Goal: Transaction & Acquisition: Purchase product/service

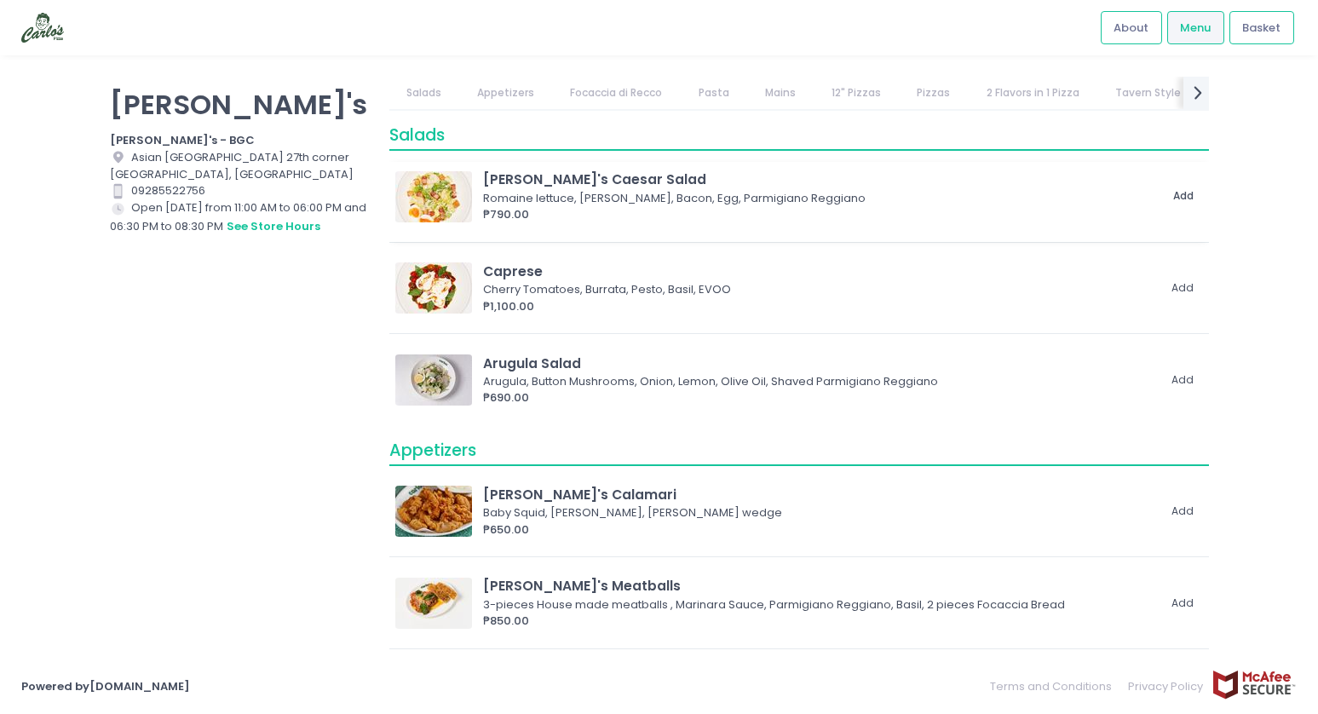
click at [1185, 195] on button "Add" at bounding box center [1184, 196] width 39 height 28
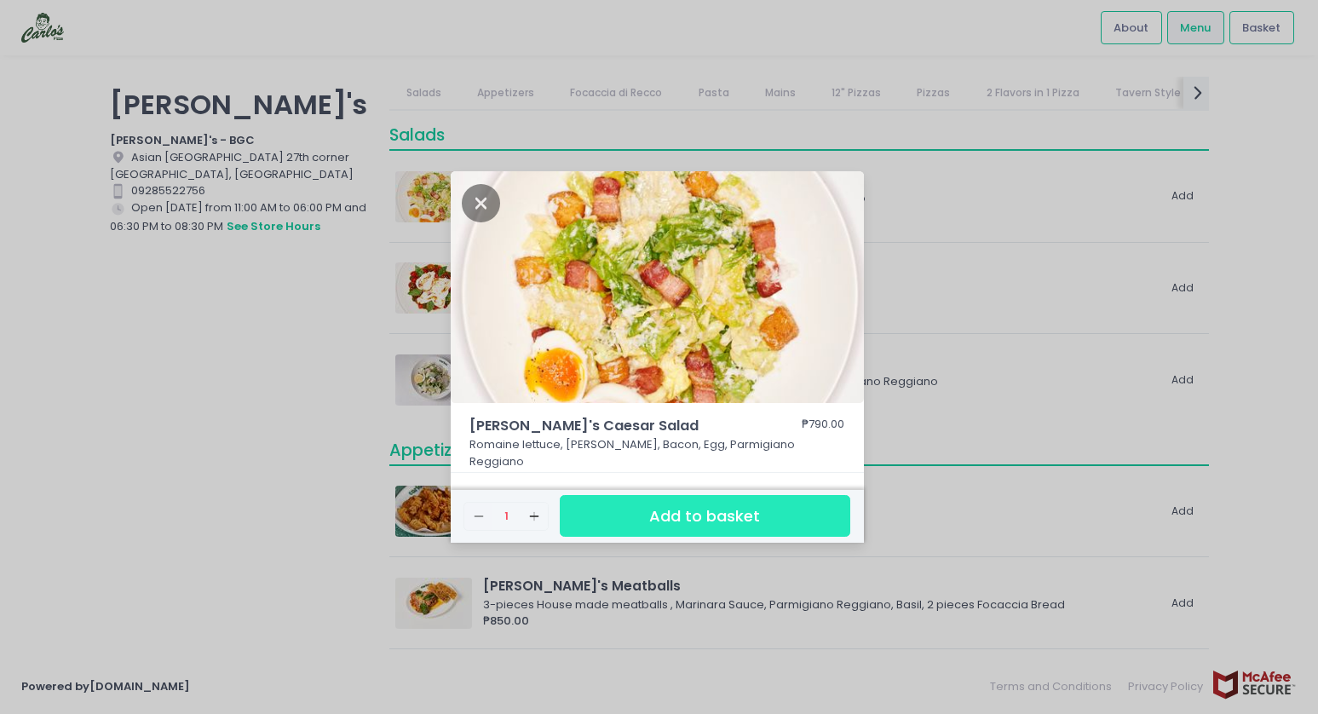
click at [617, 511] on button "Add to basket" at bounding box center [705, 516] width 290 height 42
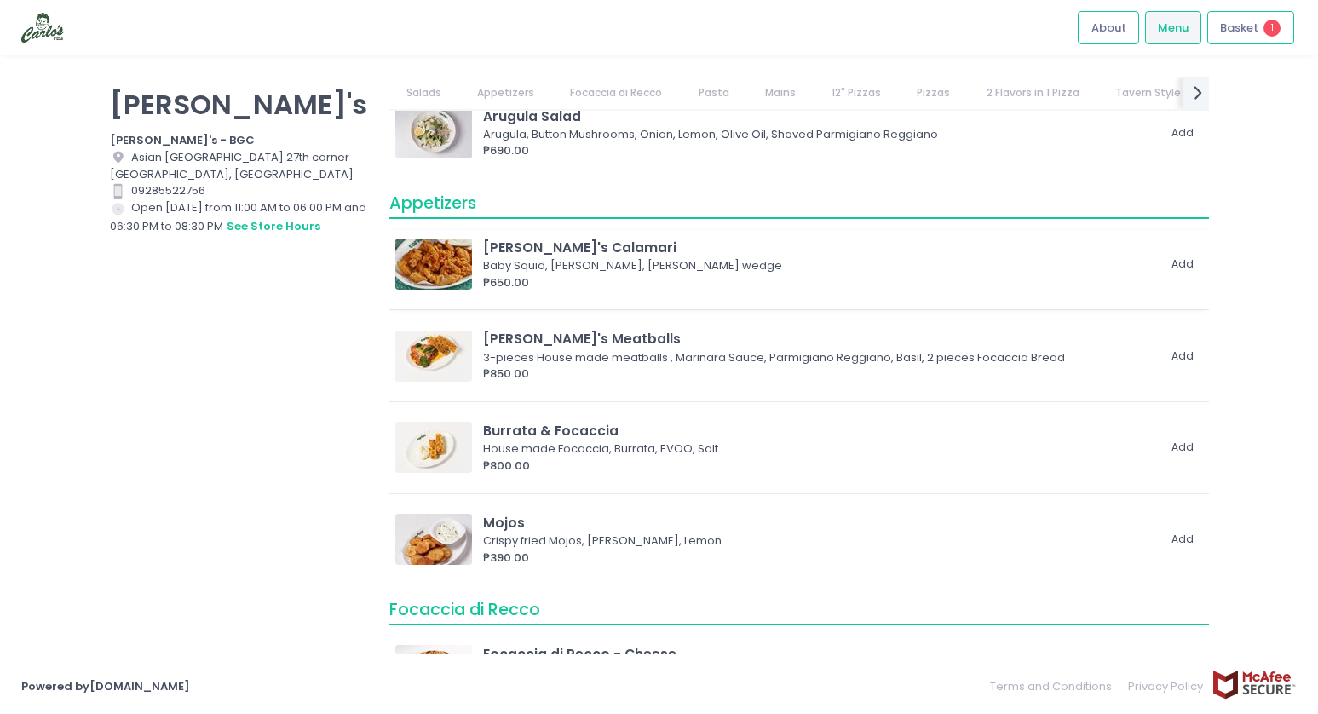
scroll to position [274, 0]
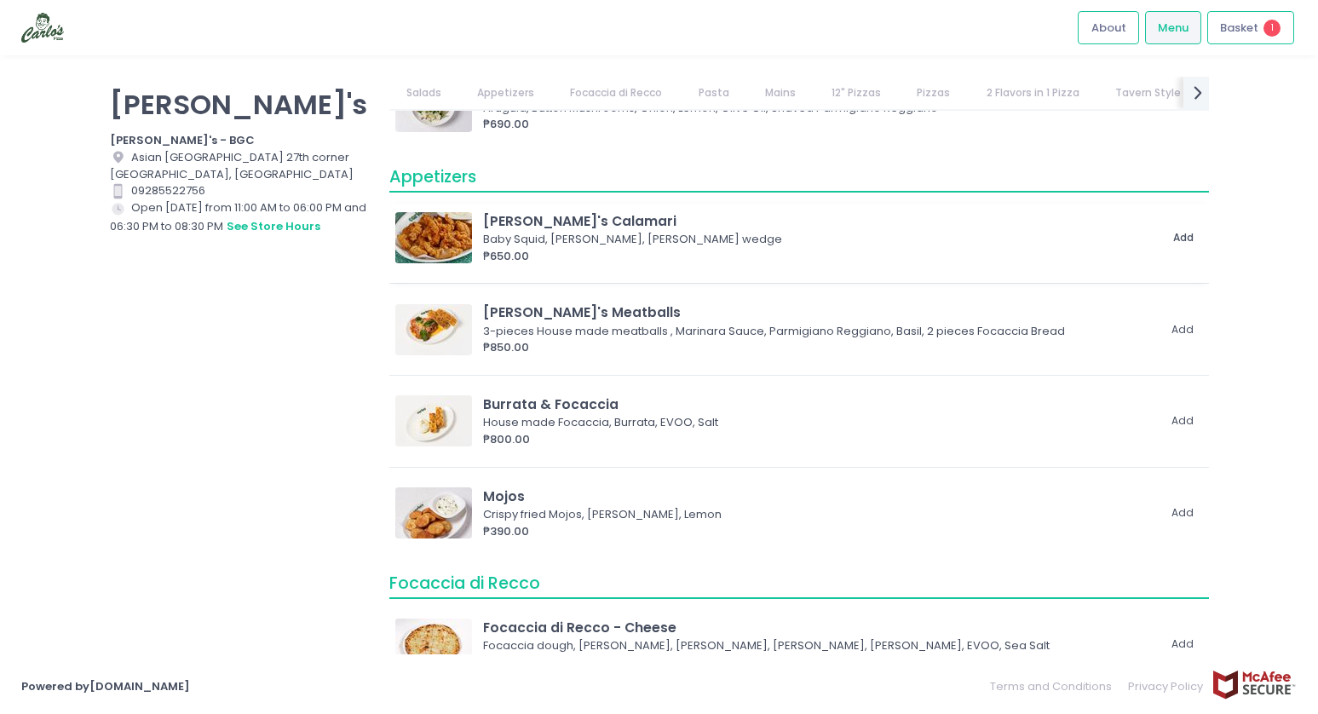
click at [1170, 239] on button "Add" at bounding box center [1184, 238] width 39 height 28
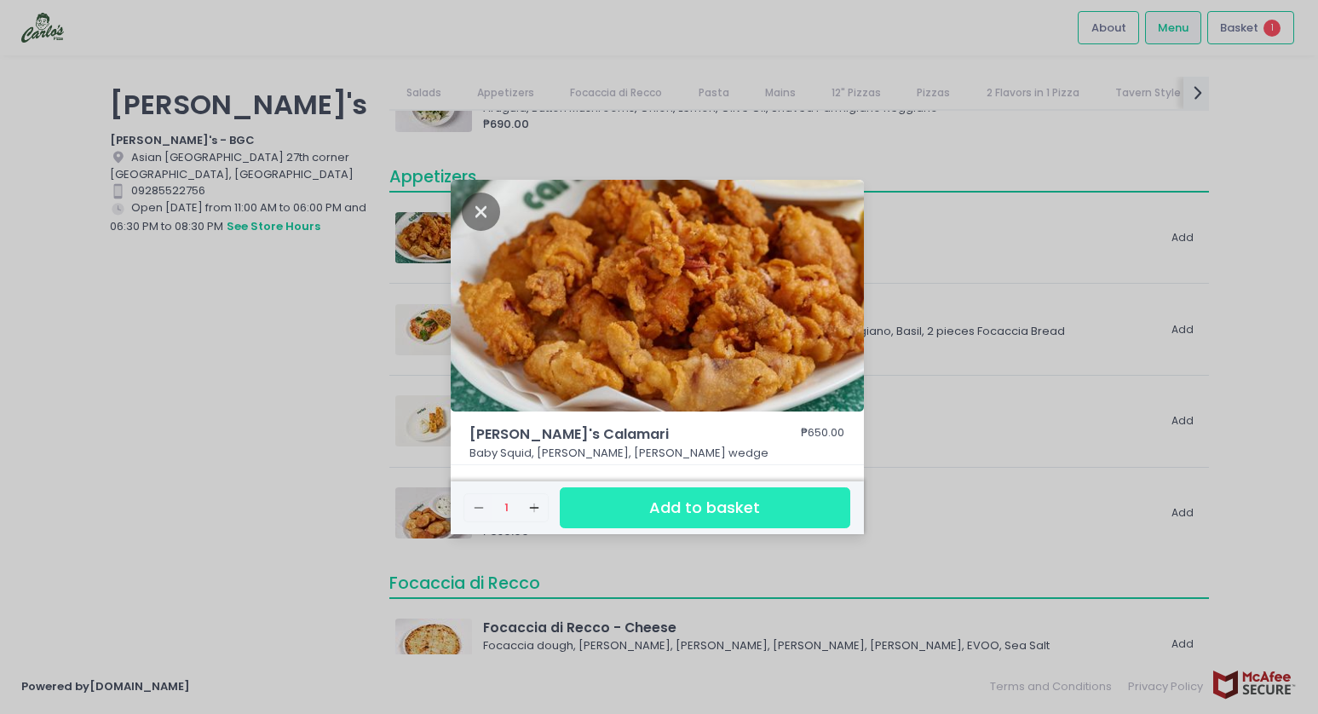
click at [607, 511] on button "Add to basket" at bounding box center [705, 508] width 290 height 42
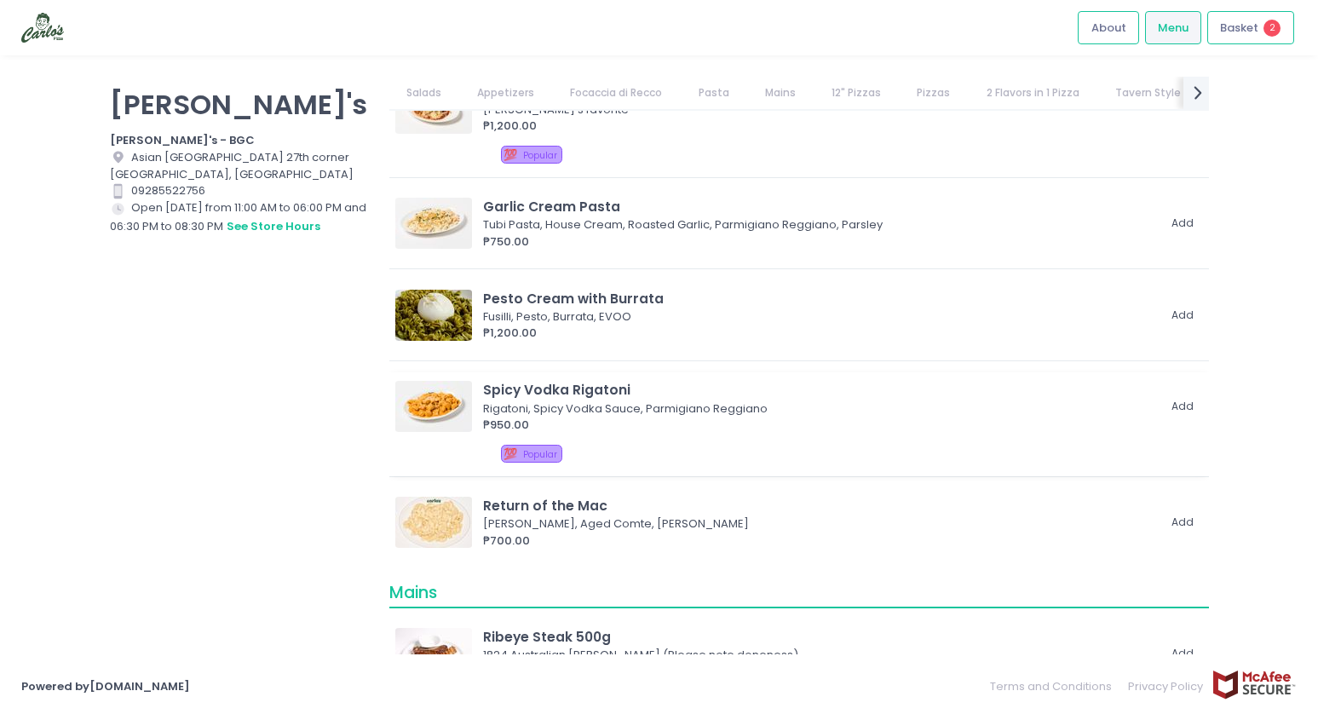
scroll to position [1260, 0]
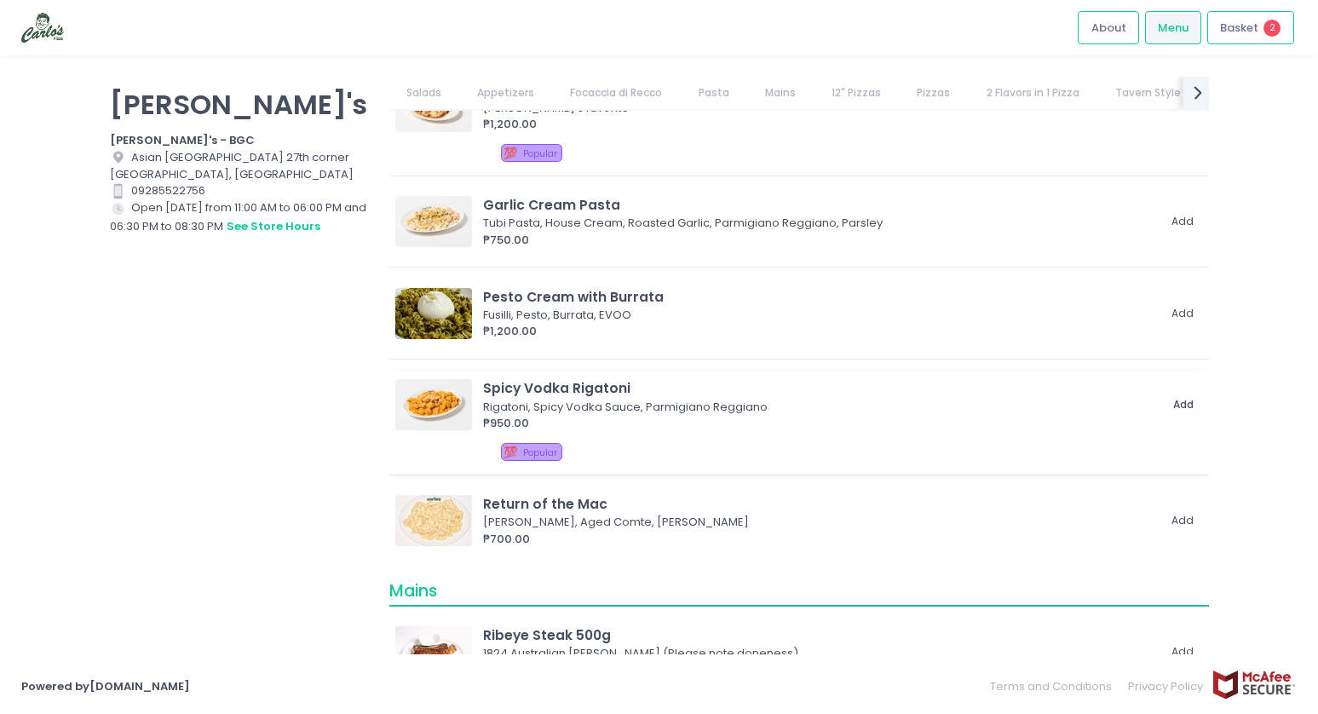
click at [1174, 401] on button "Add" at bounding box center [1184, 405] width 39 height 28
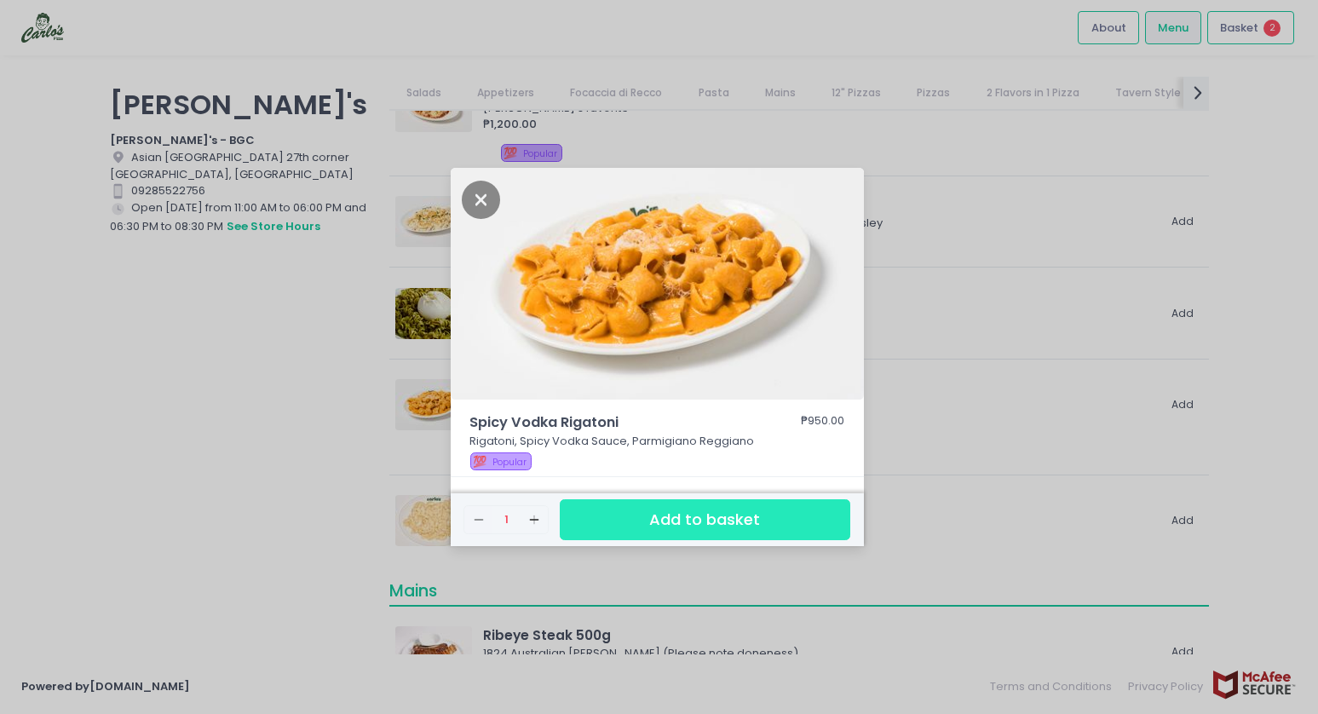
click at [732, 517] on button "Add to basket" at bounding box center [705, 520] width 290 height 42
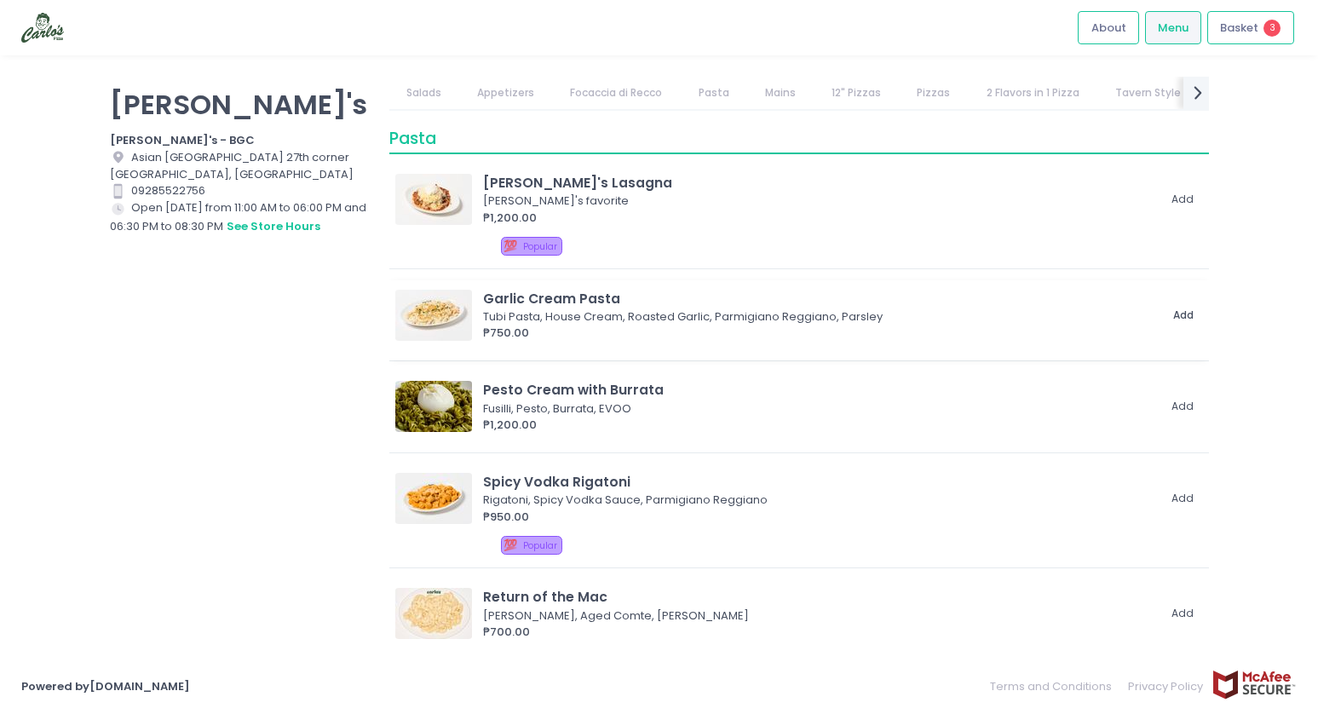
scroll to position [1164, 0]
click at [1170, 319] on button "Add" at bounding box center [1184, 317] width 39 height 28
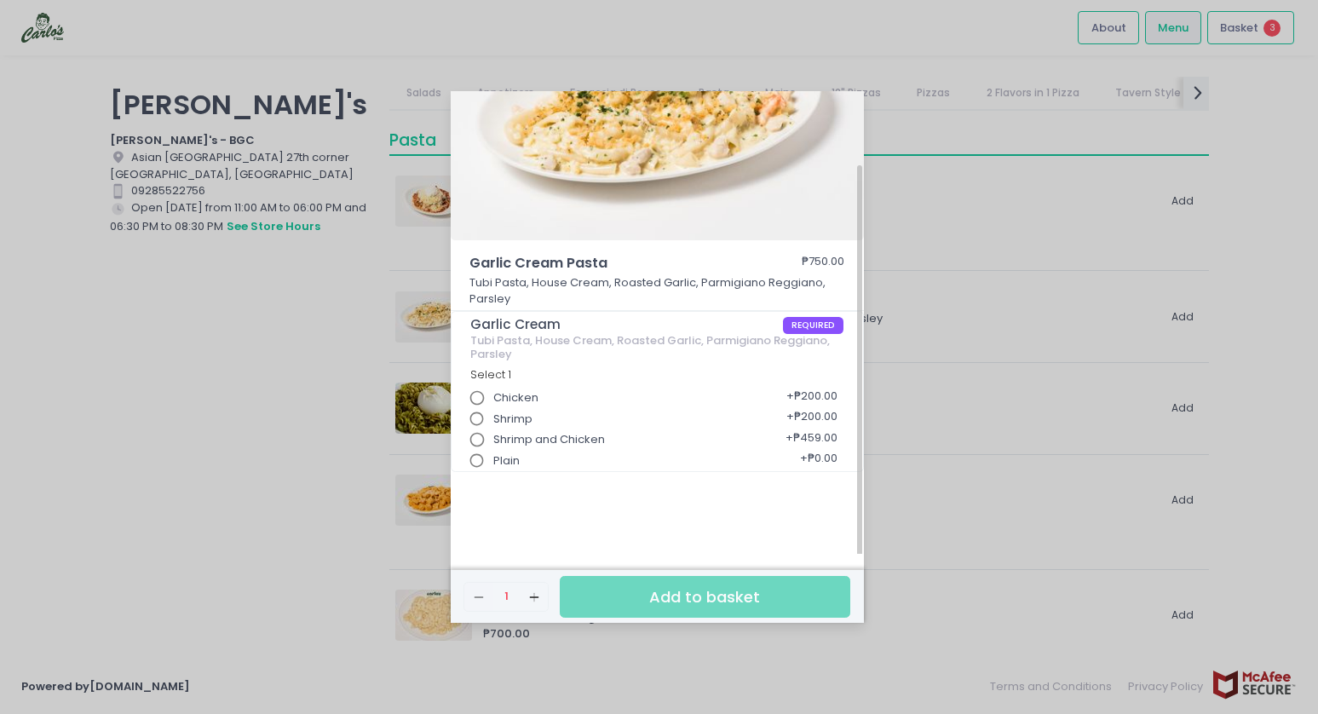
scroll to position [84, 0]
click at [634, 414] on div "Shrimp + ₱200.00" at bounding box center [656, 411] width 373 height 21
click at [473, 411] on input "Shrimp" at bounding box center [477, 417] width 32 height 32
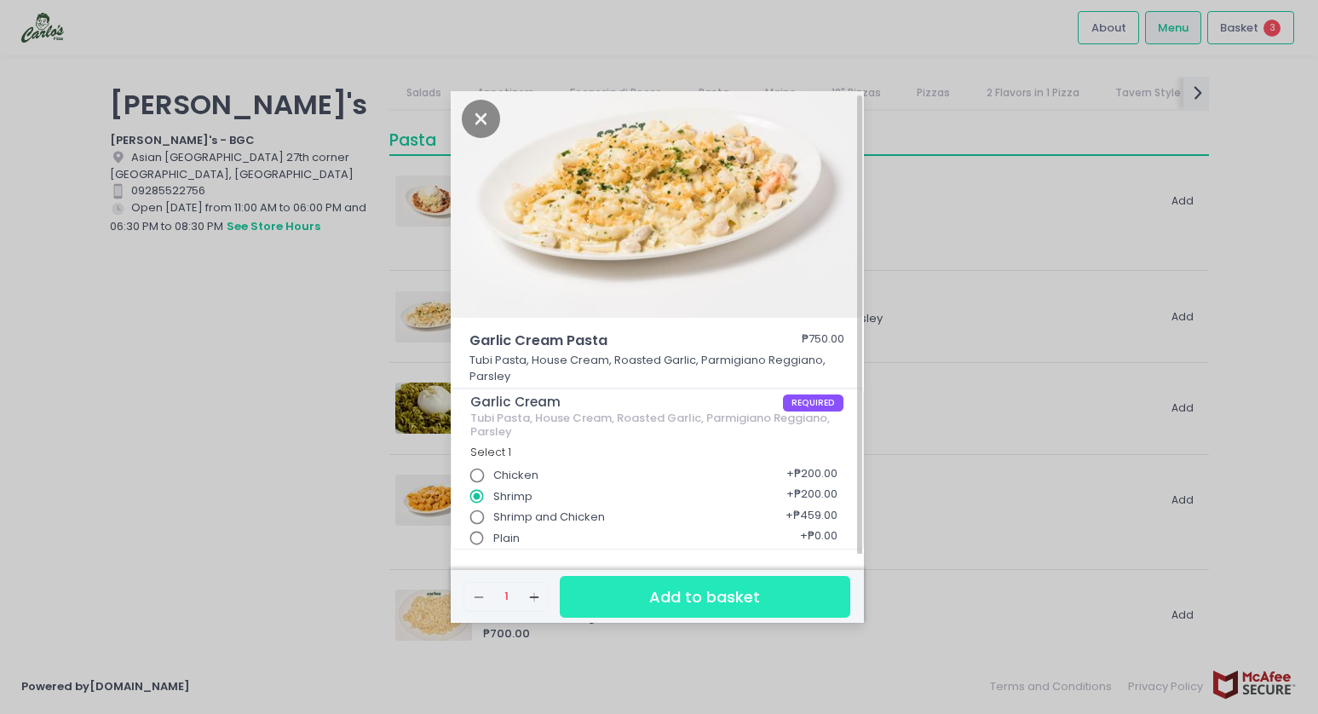
click at [651, 596] on button "Add to basket" at bounding box center [705, 597] width 290 height 42
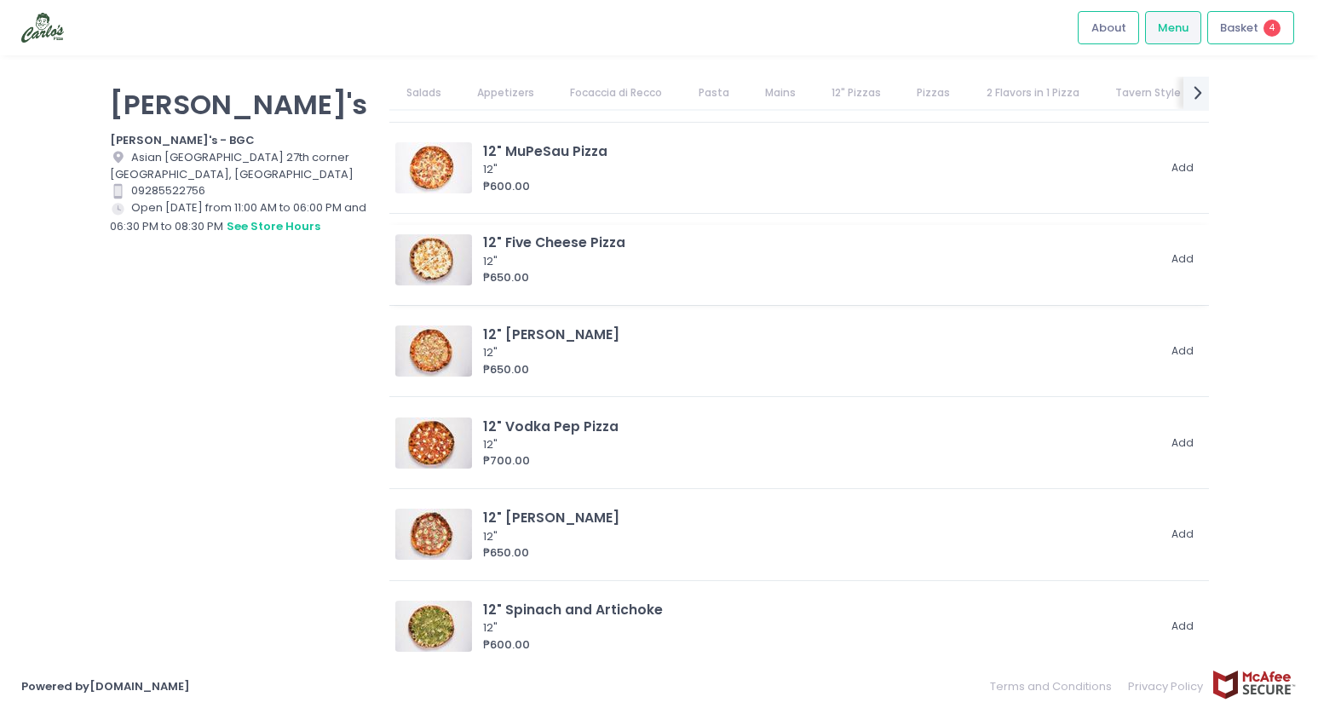
scroll to position [2428, 0]
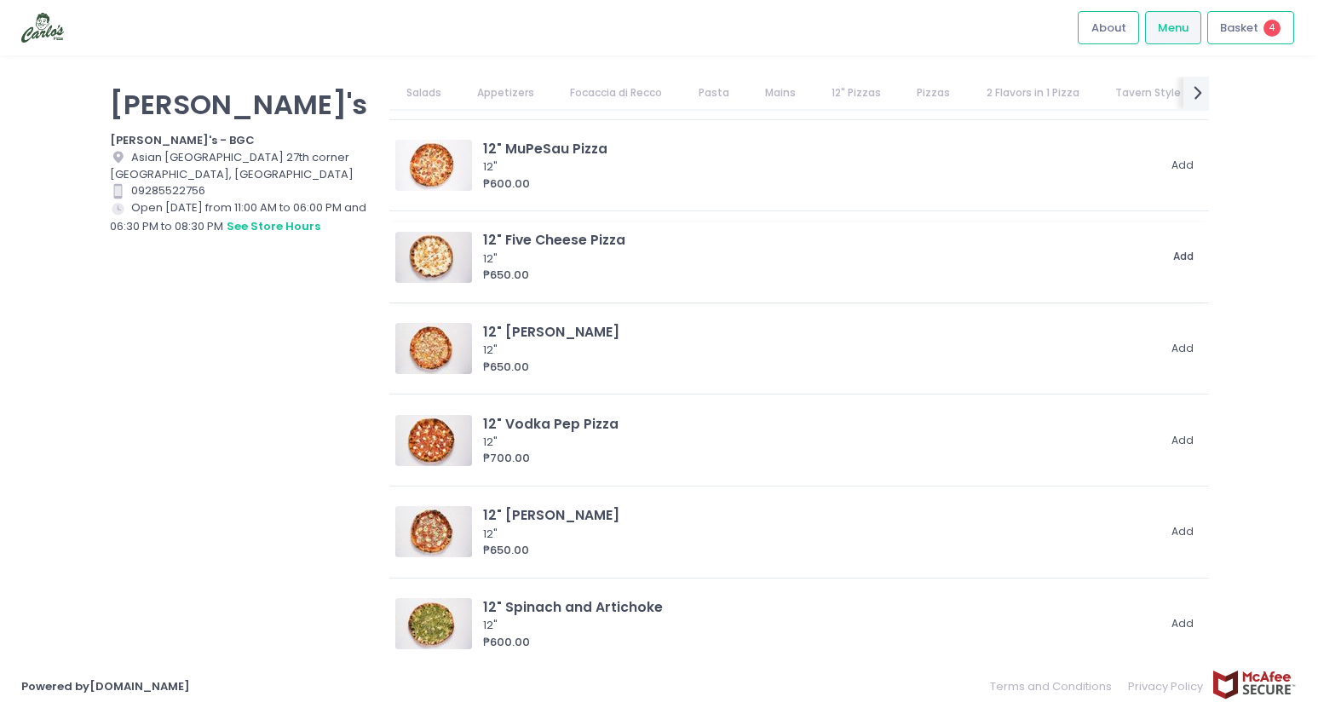
click at [1175, 256] on button "Add" at bounding box center [1184, 257] width 39 height 28
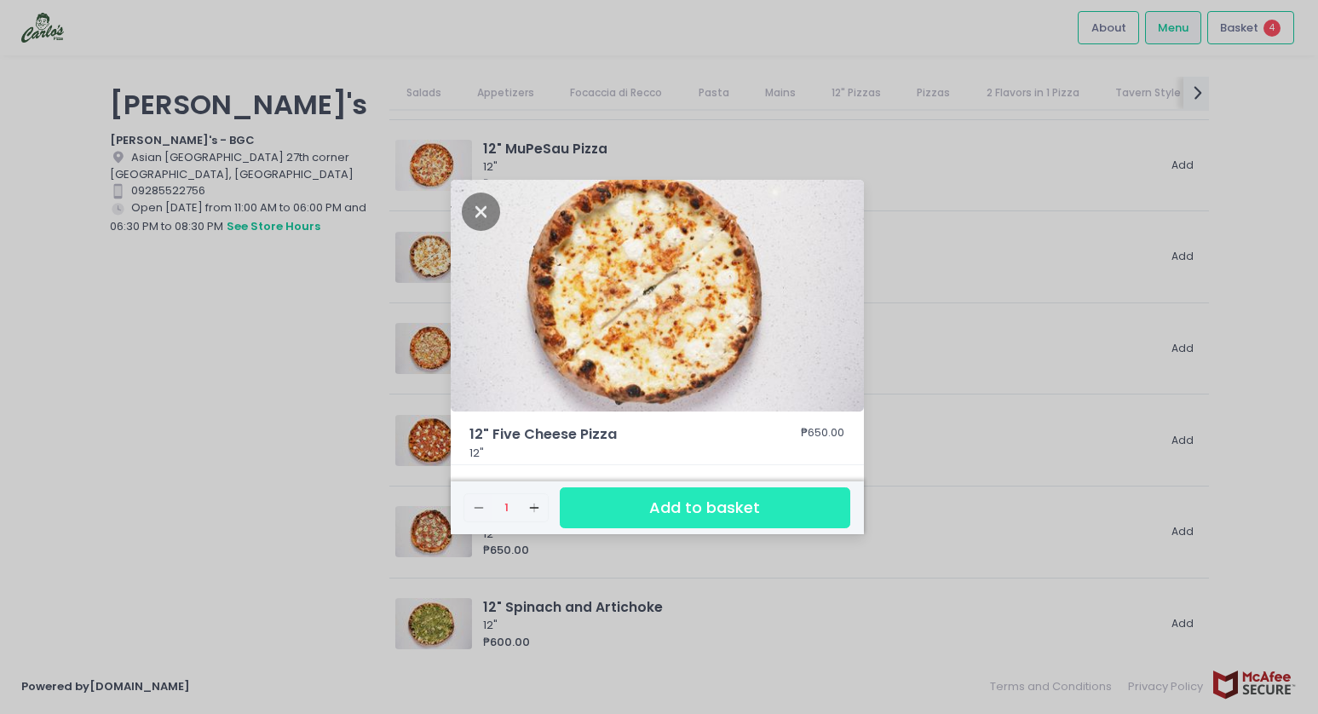
click at [660, 509] on button "Add to basket" at bounding box center [705, 508] width 290 height 42
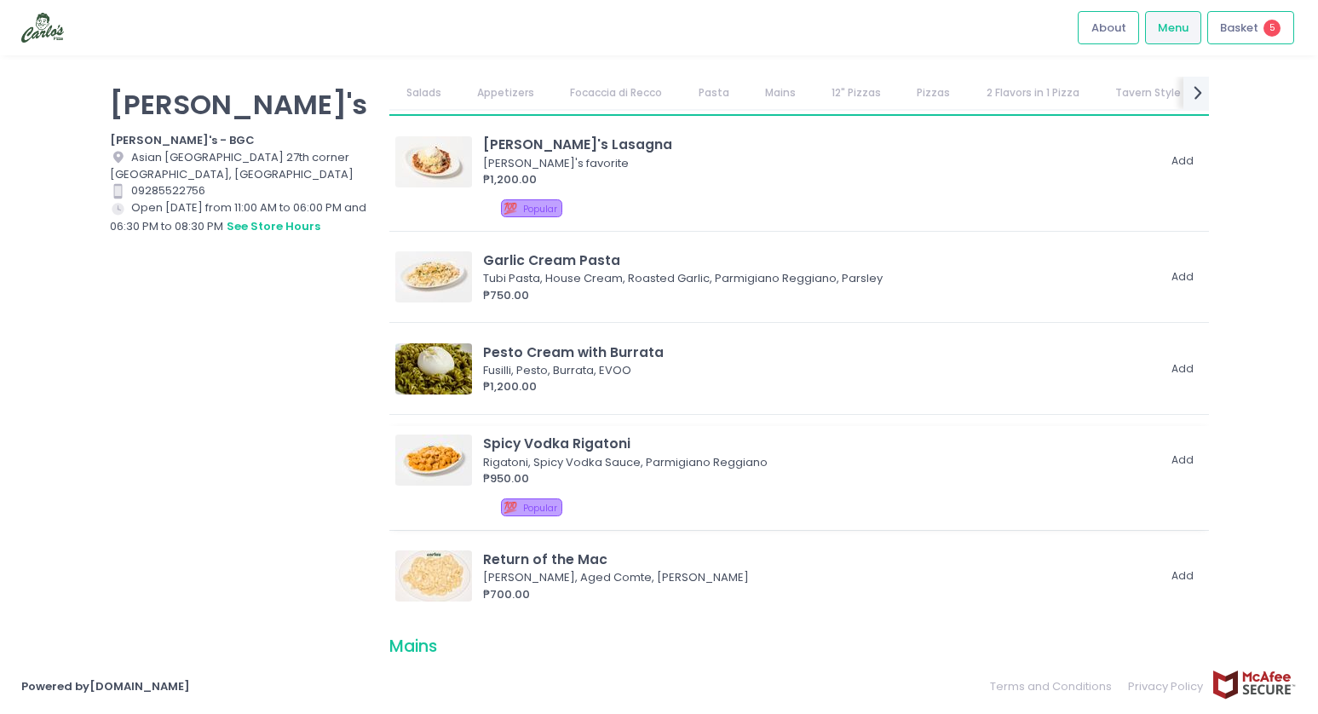
scroll to position [1203, 0]
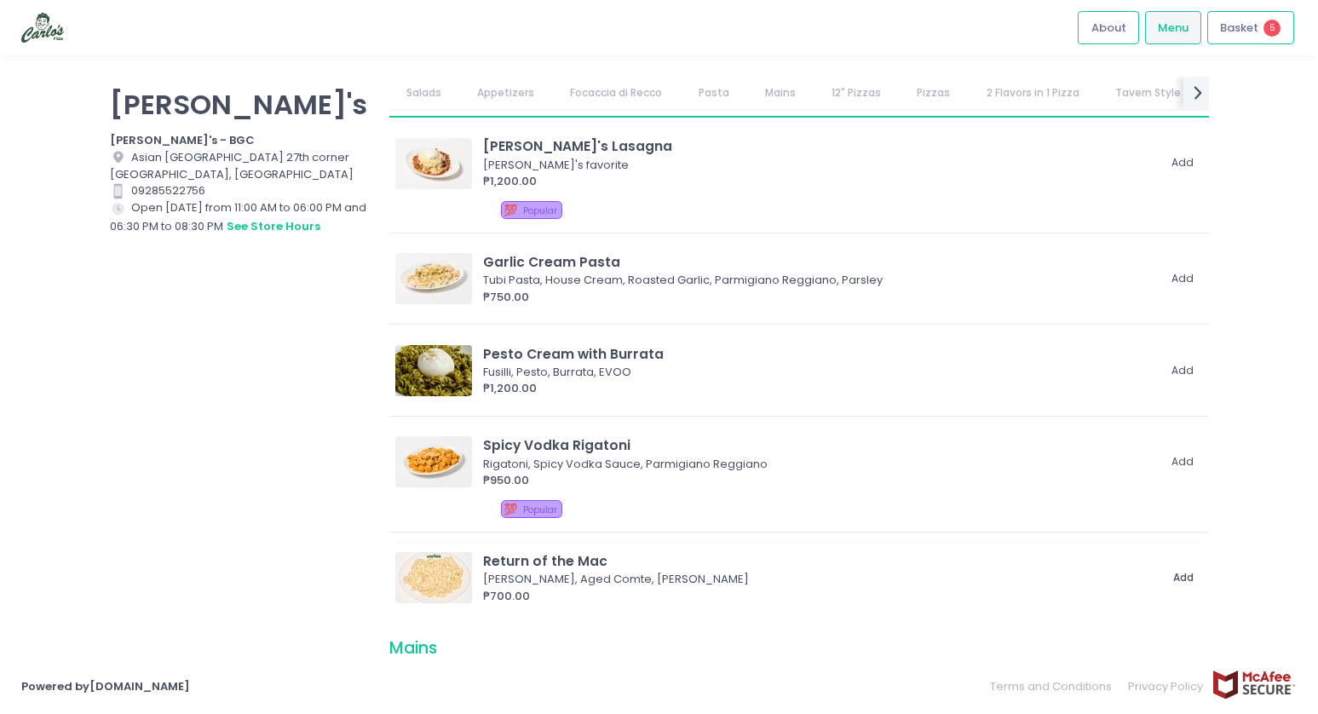
click at [1173, 576] on button "Add" at bounding box center [1184, 578] width 39 height 28
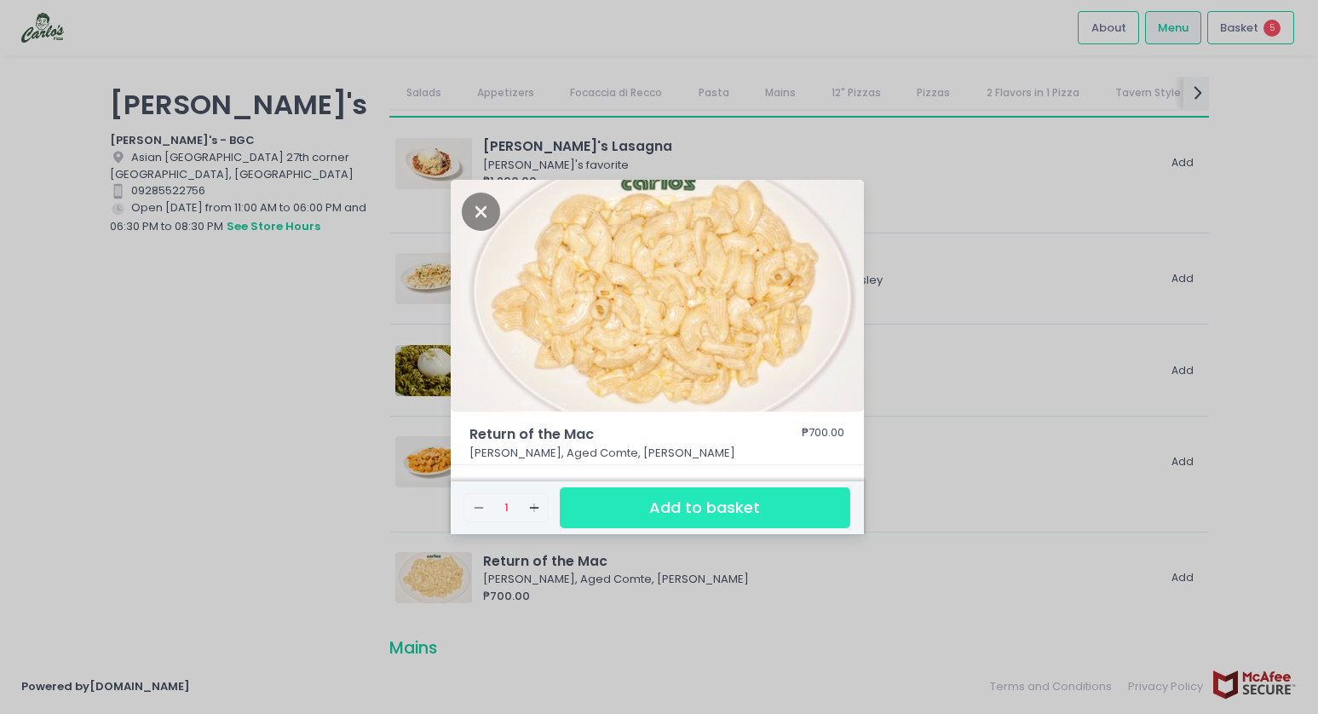
click at [722, 511] on button "Add to basket" at bounding box center [705, 508] width 290 height 42
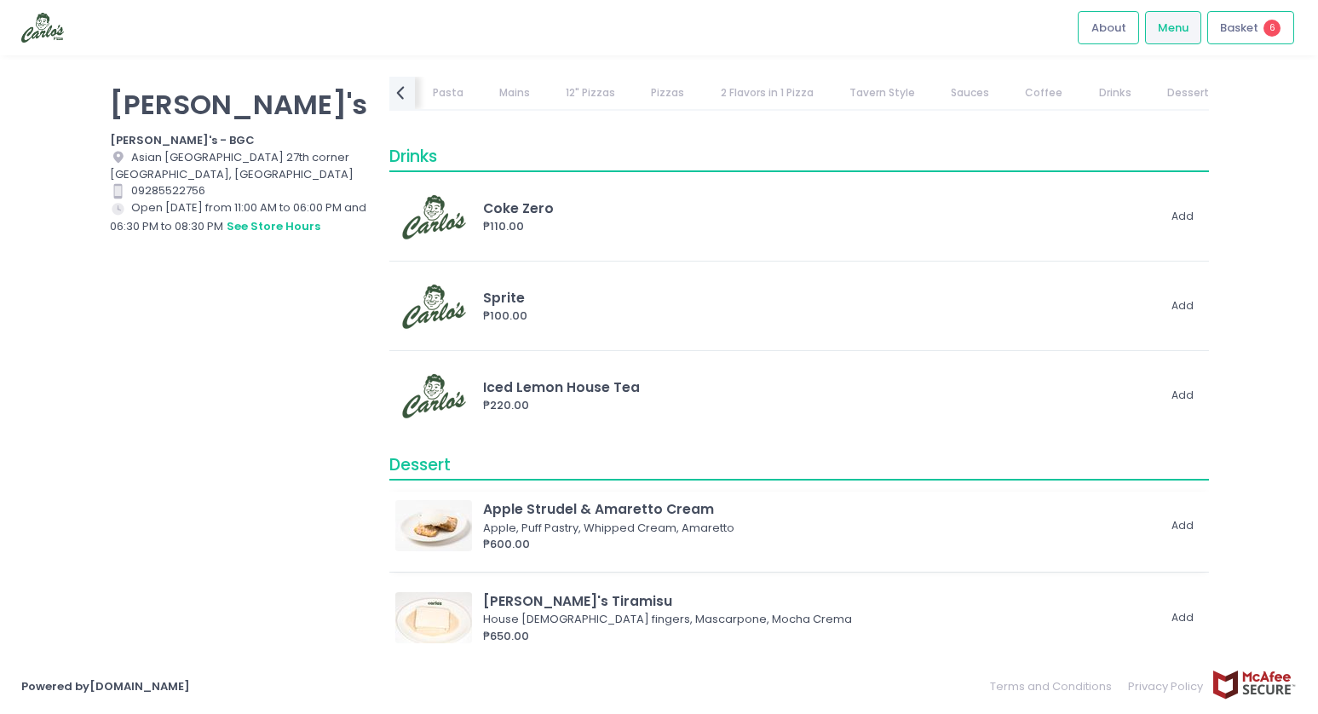
scroll to position [8923, 0]
click at [1172, 608] on button "Add" at bounding box center [1184, 619] width 39 height 28
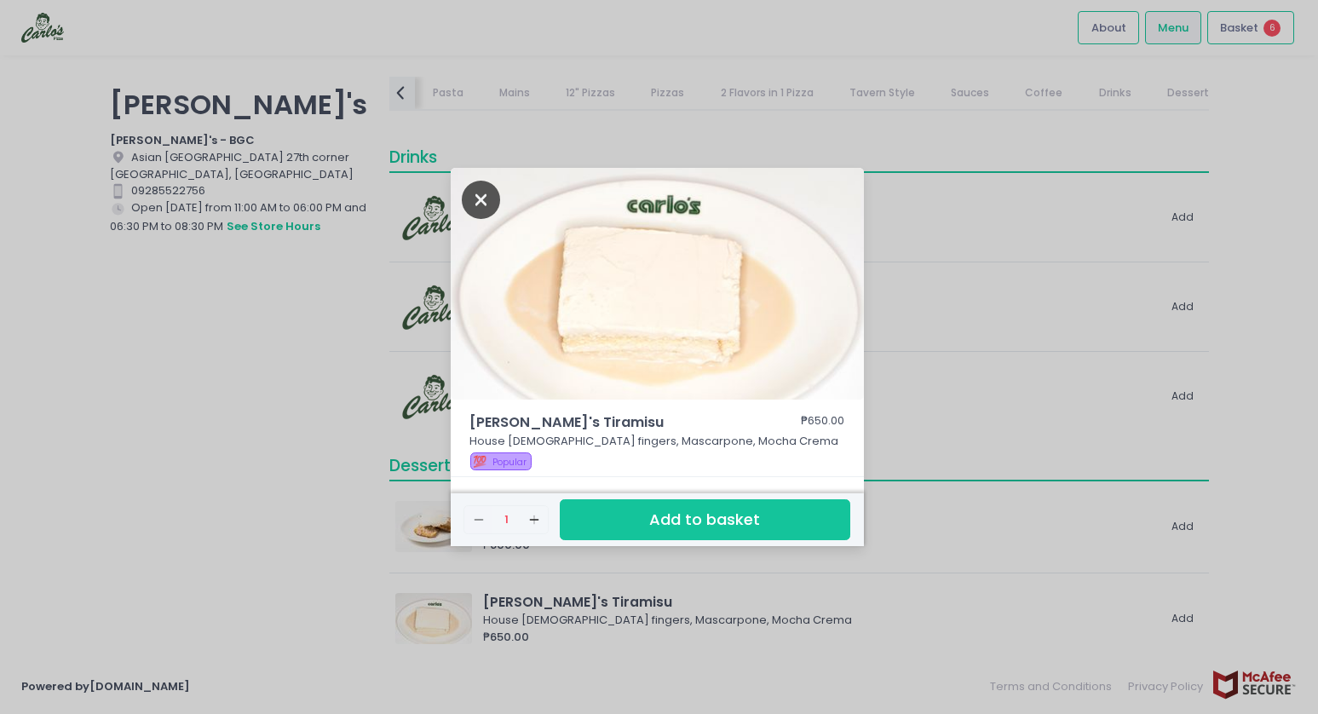
click at [483, 200] on icon "Close" at bounding box center [481, 200] width 39 height 38
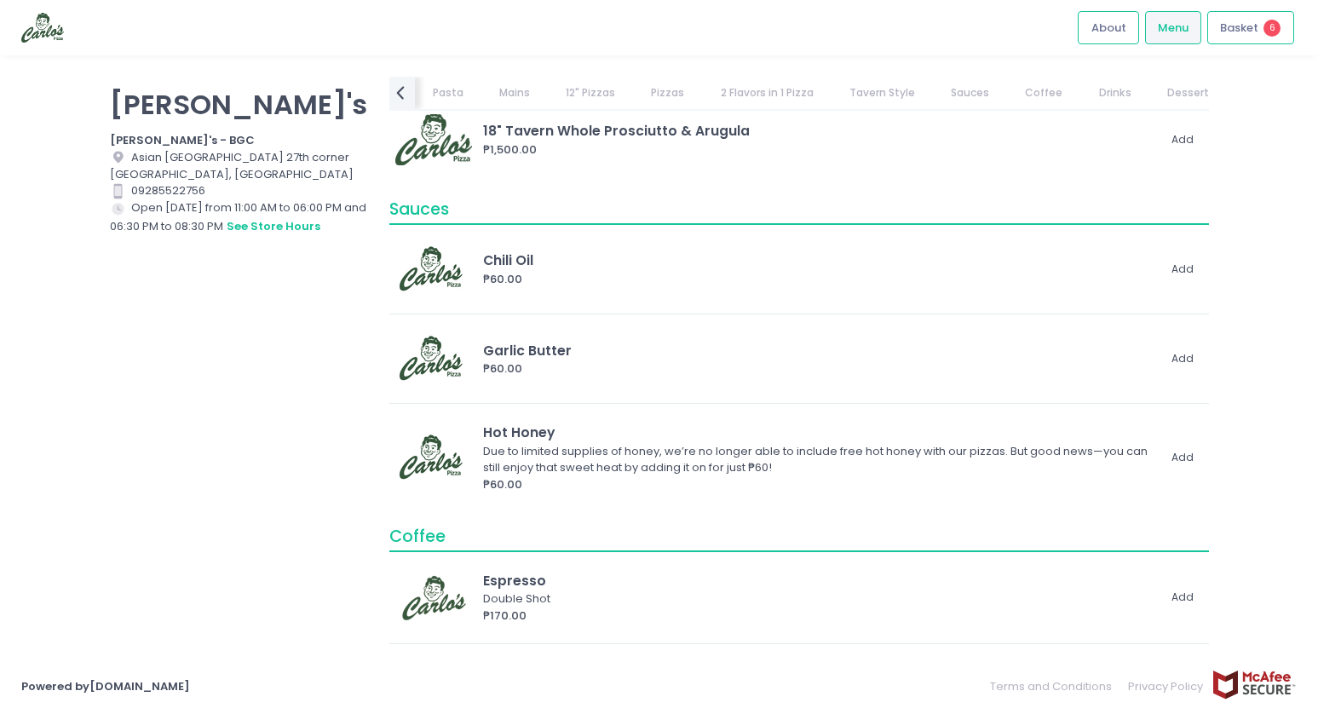
scroll to position [6944, 0]
click at [1165, 461] on button "Add" at bounding box center [1184, 459] width 39 height 28
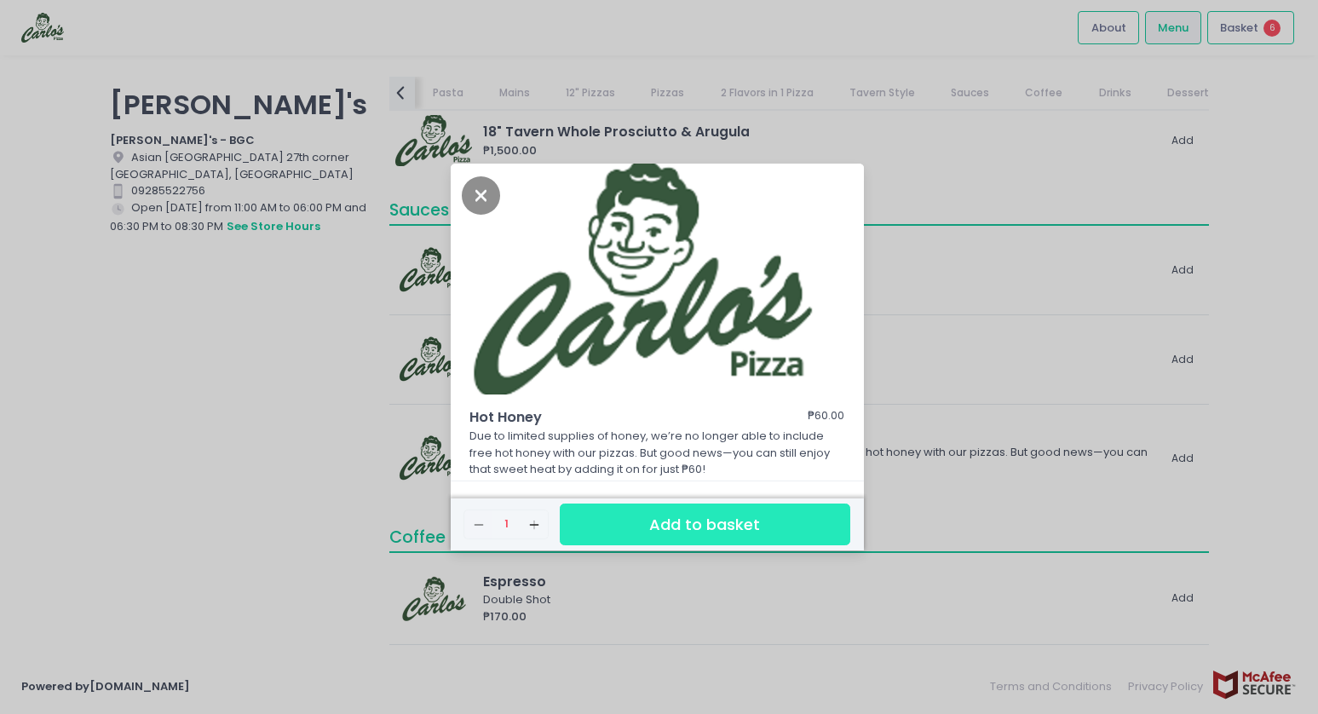
click at [657, 522] on button "Add to basket" at bounding box center [705, 525] width 290 height 42
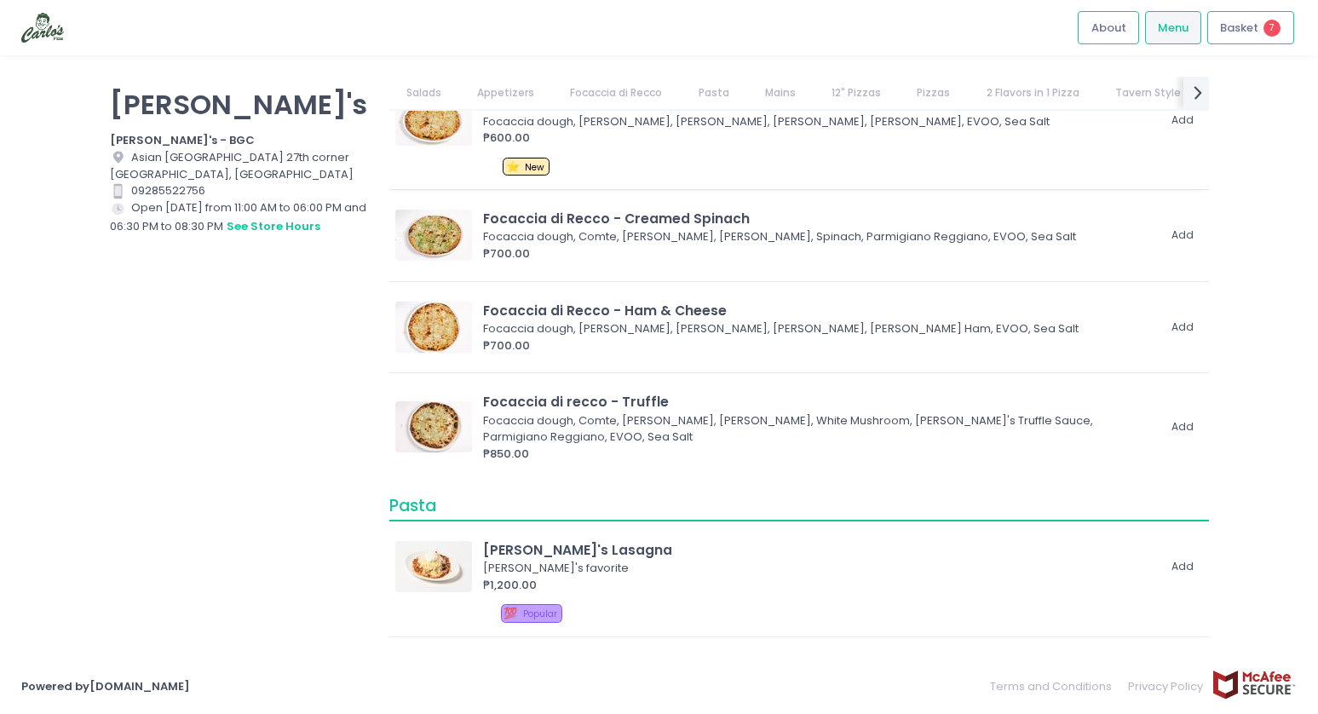
scroll to position [804, 0]
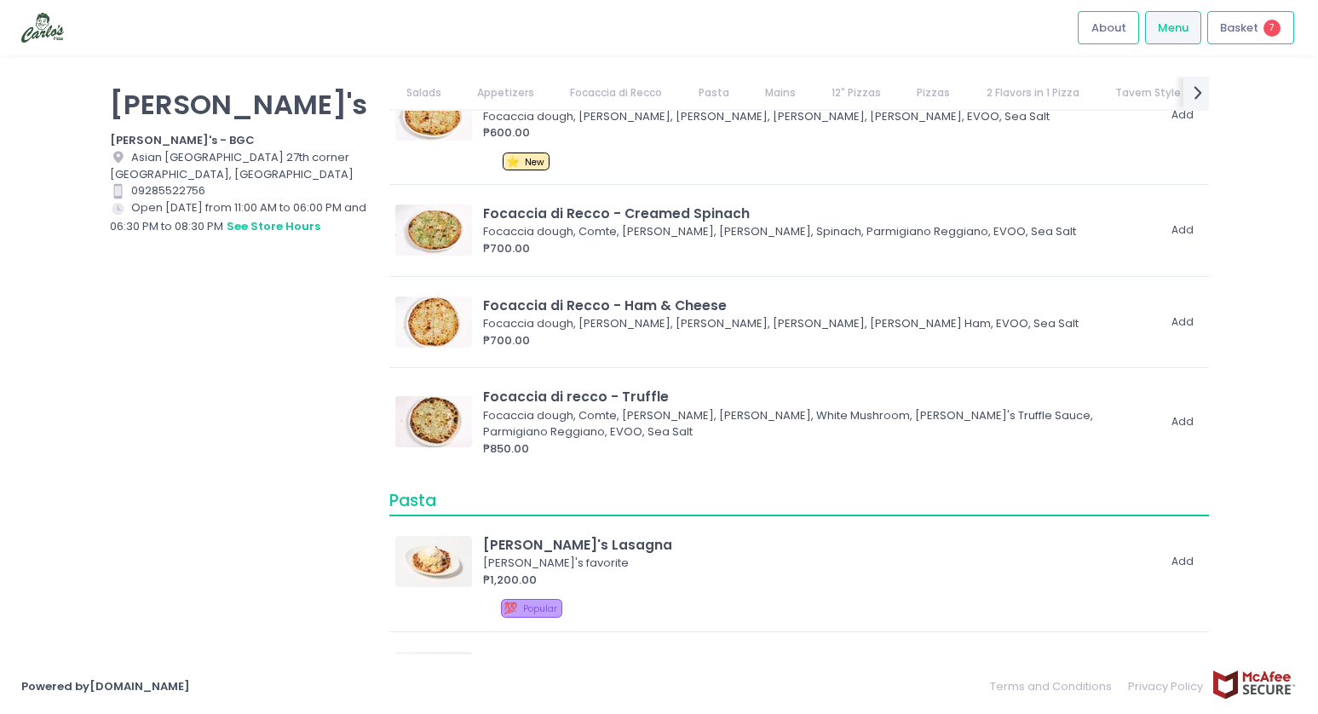
click at [916, 95] on link "Pizzas" at bounding box center [934, 93] width 66 height 32
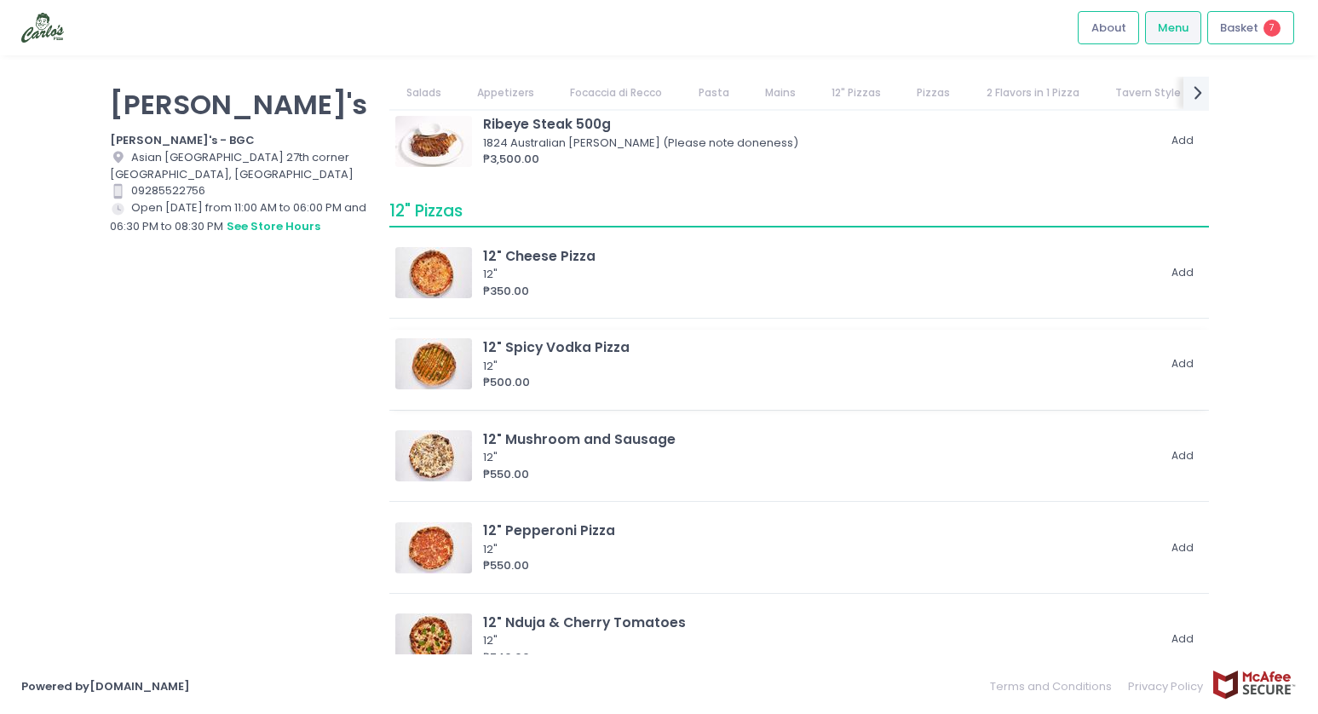
scroll to position [1763, 0]
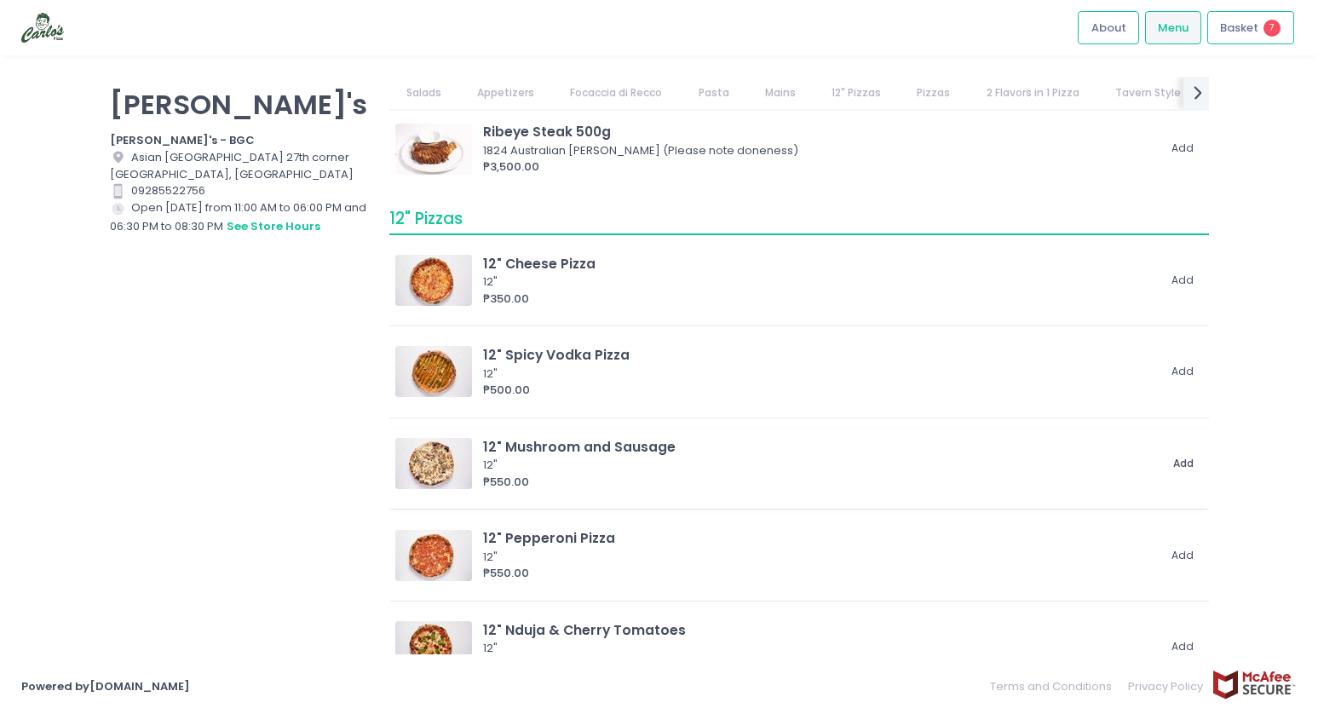
click at [1176, 463] on button "Add" at bounding box center [1184, 464] width 39 height 28
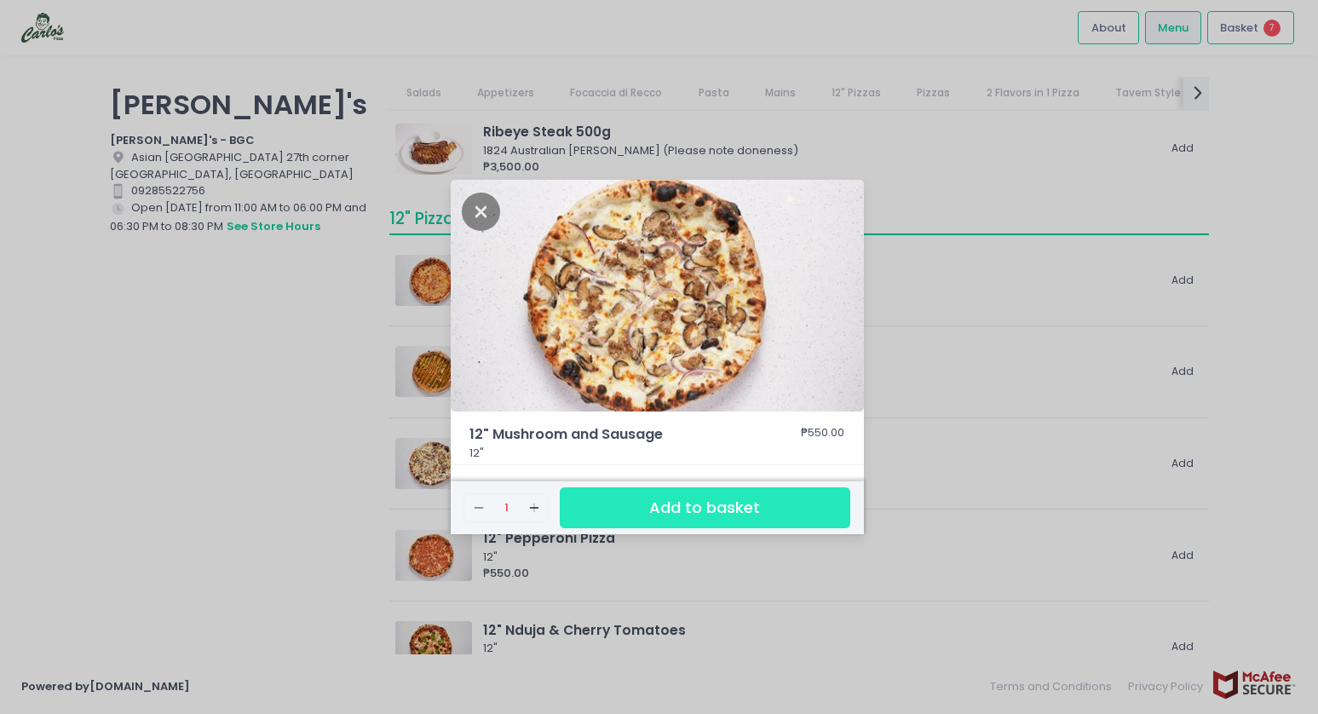
click at [613, 501] on button "Add to basket" at bounding box center [705, 508] width 290 height 42
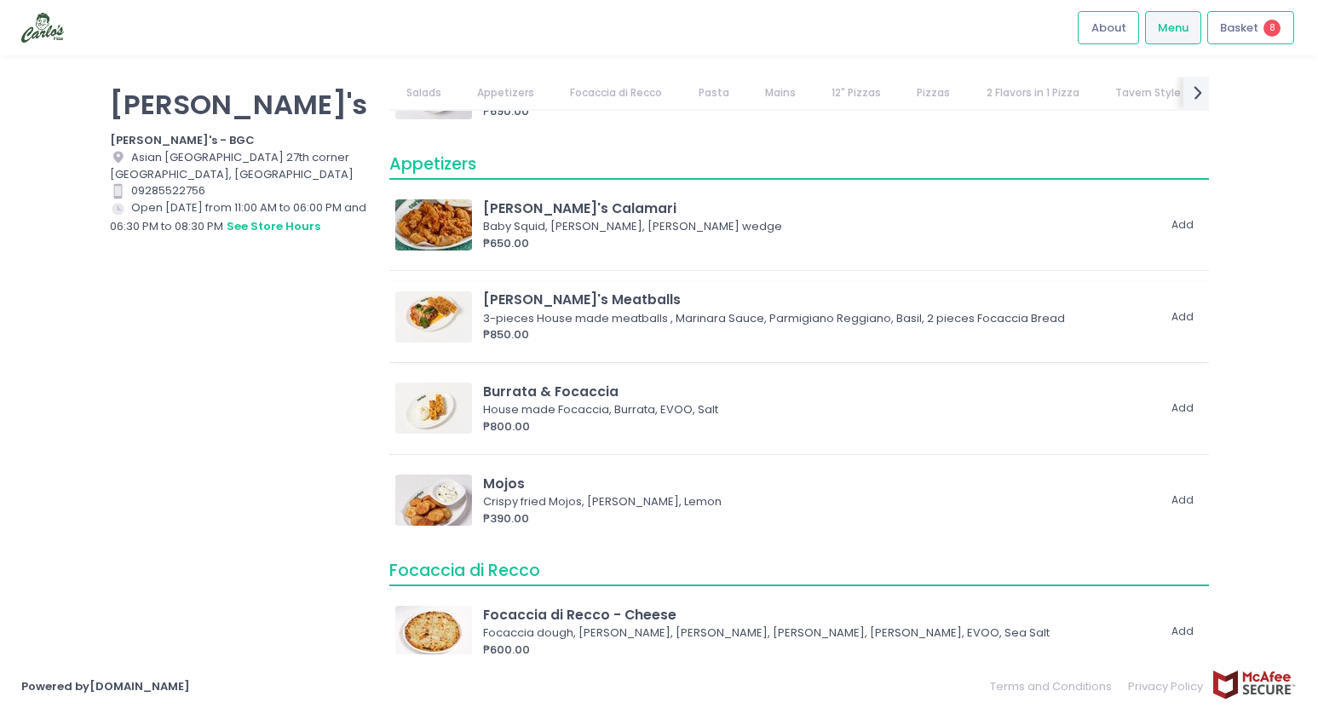
scroll to position [288, 0]
click at [427, 316] on img at bounding box center [433, 315] width 77 height 51
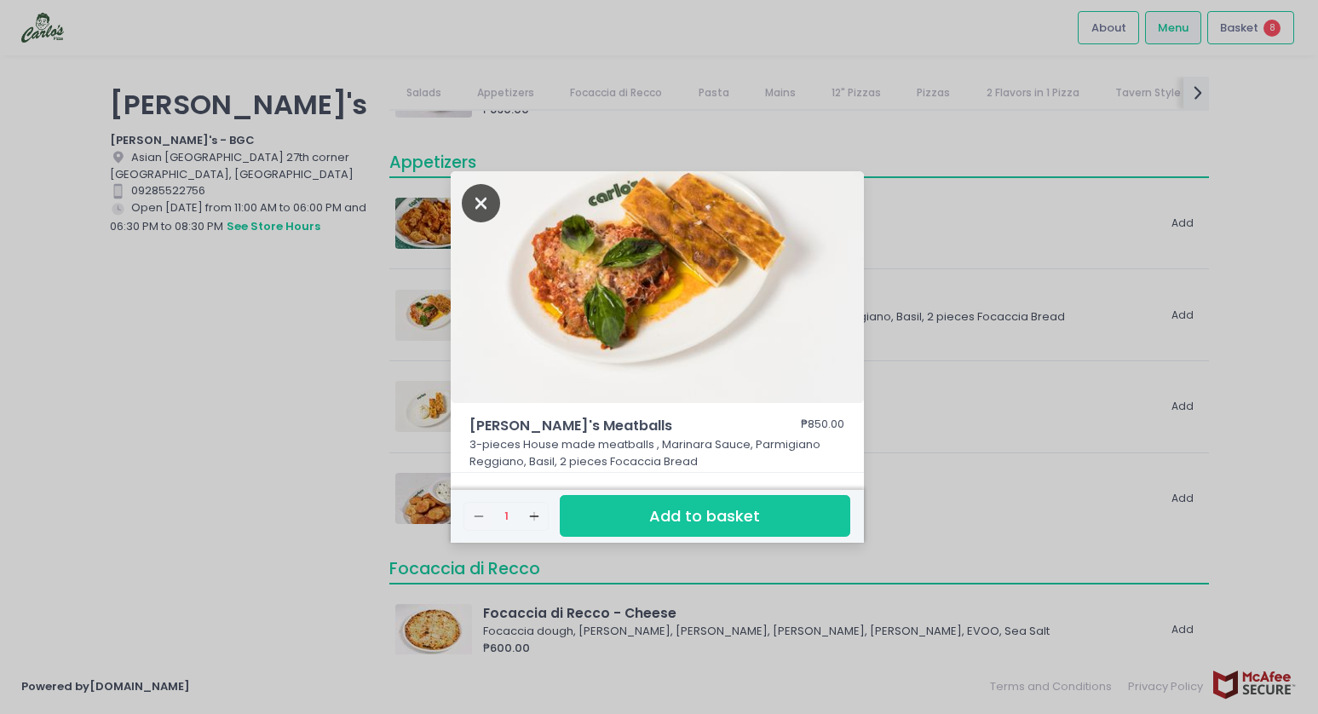
click at [479, 199] on icon "Close" at bounding box center [481, 203] width 39 height 38
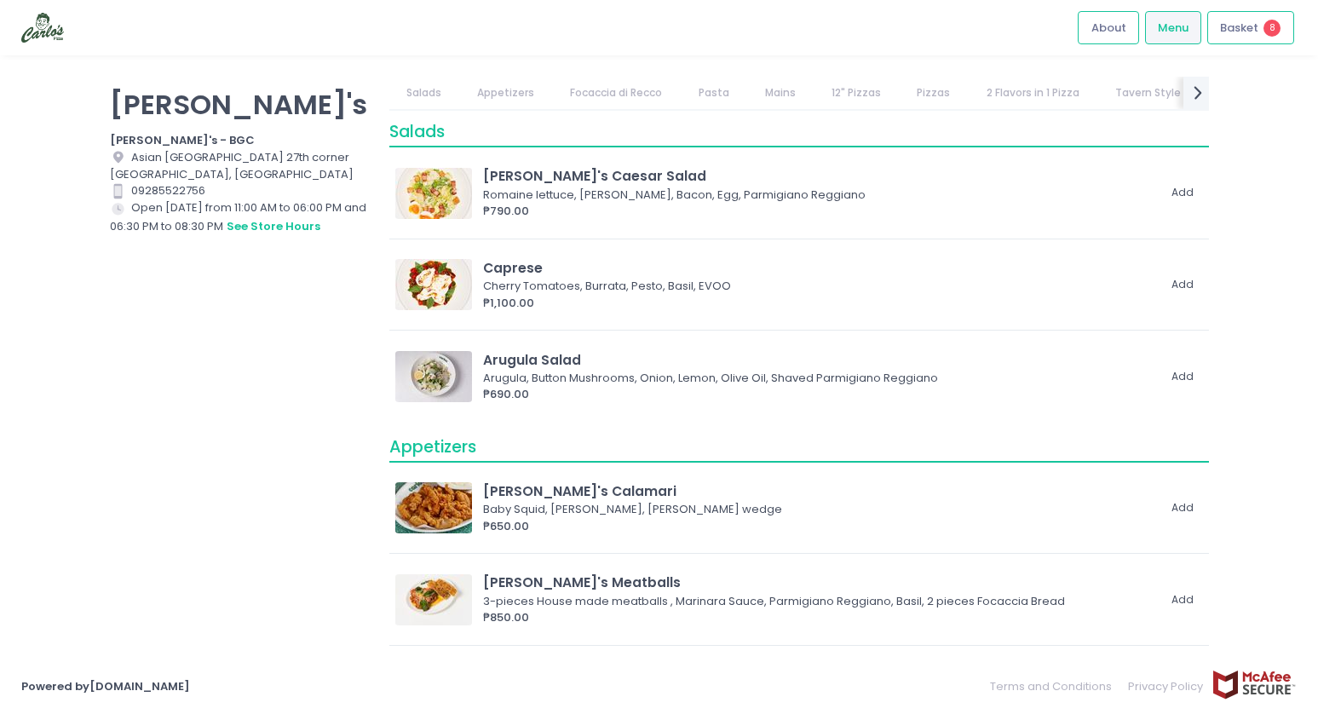
scroll to position [0, 0]
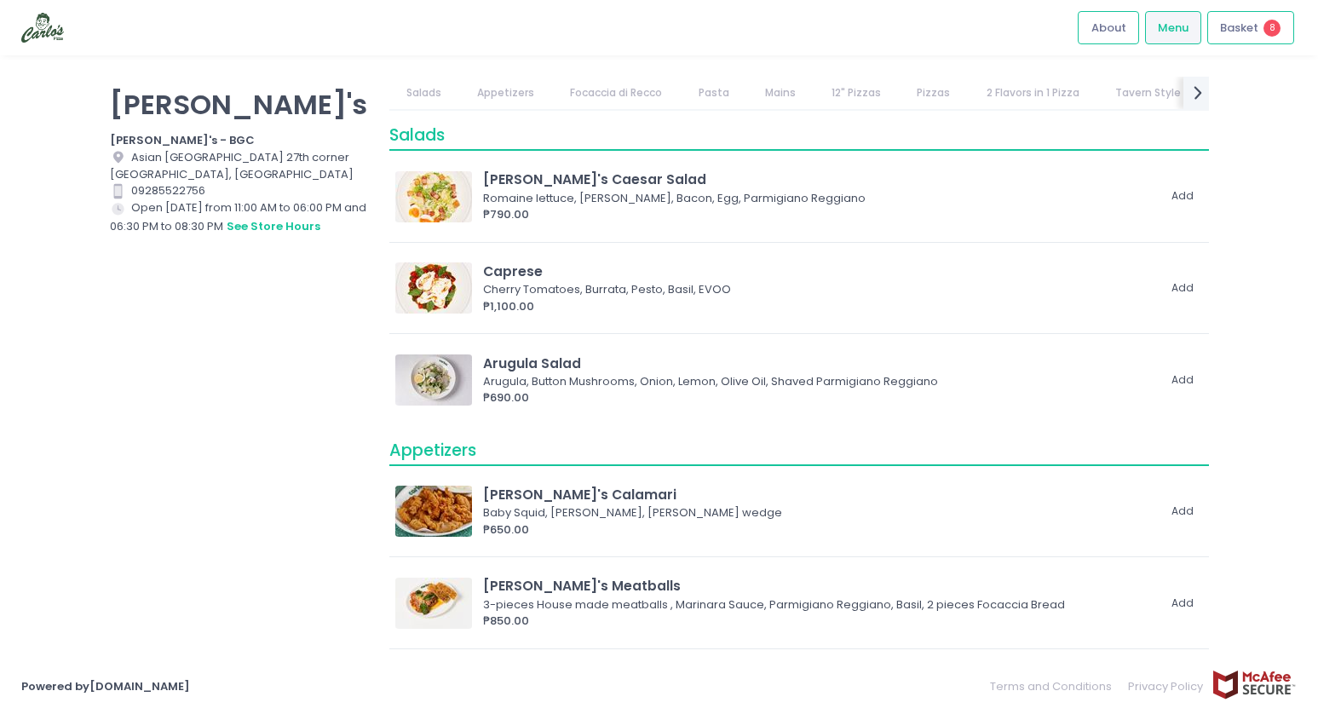
click at [515, 92] on link "Appetizers" at bounding box center [506, 93] width 90 height 32
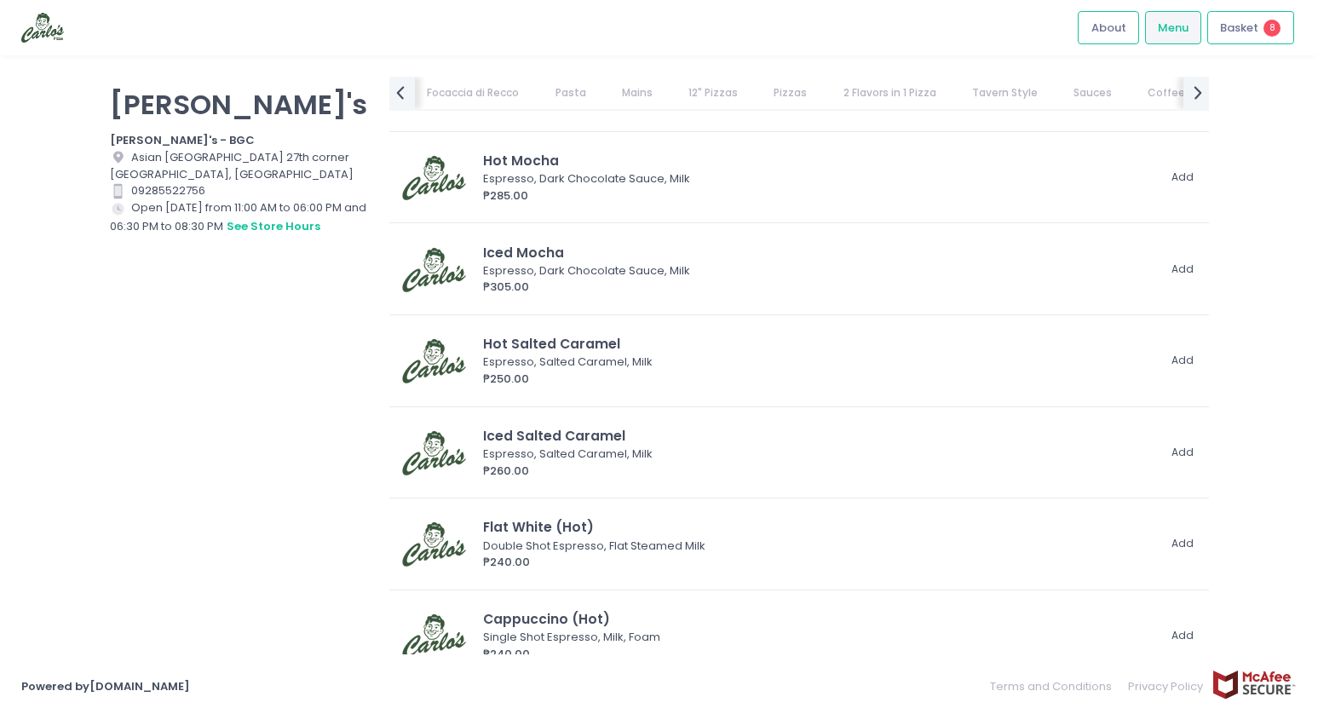
scroll to position [7905, 0]
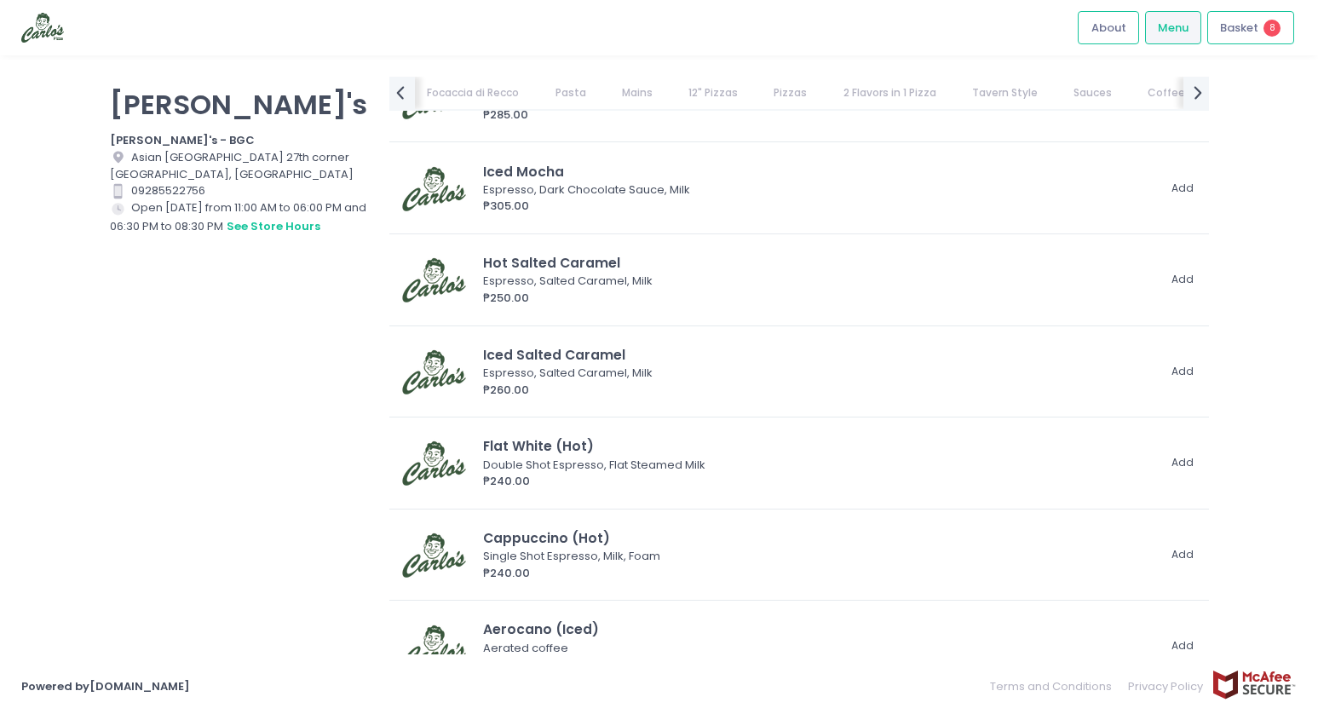
click at [578, 95] on link "Pasta" at bounding box center [571, 93] width 64 height 32
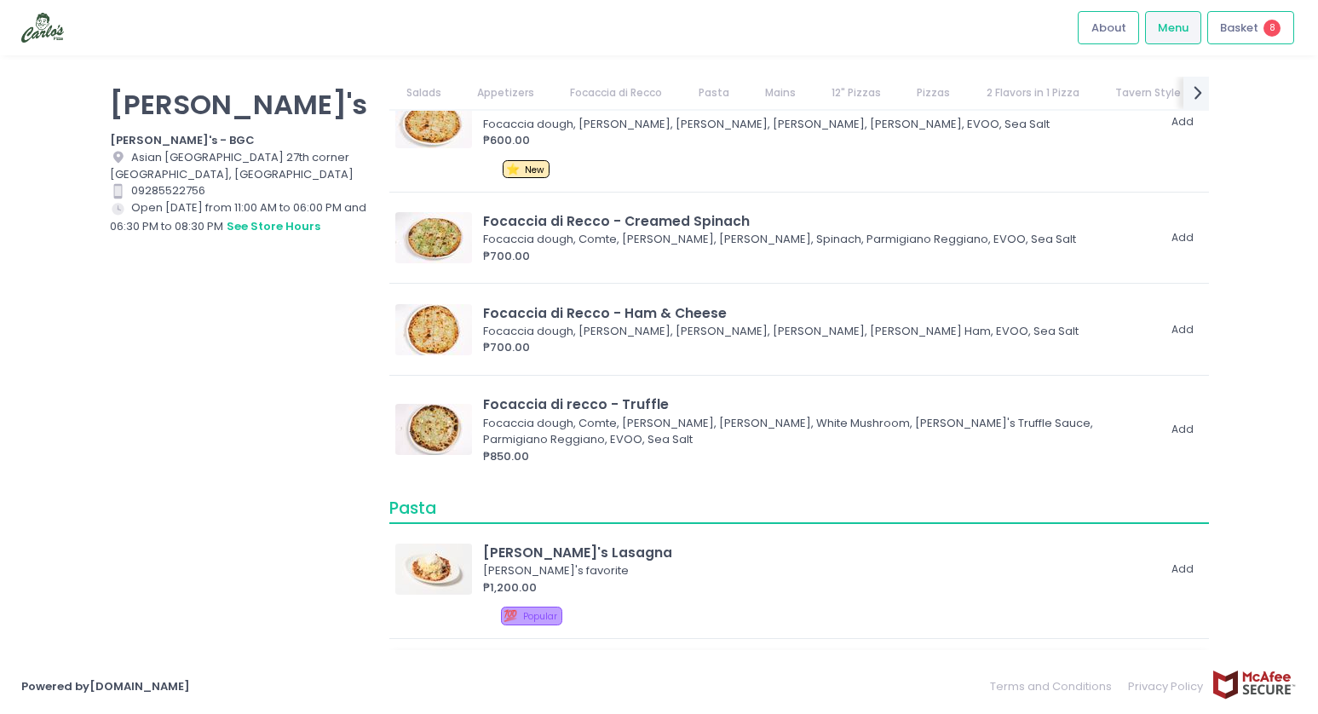
scroll to position [0, 0]
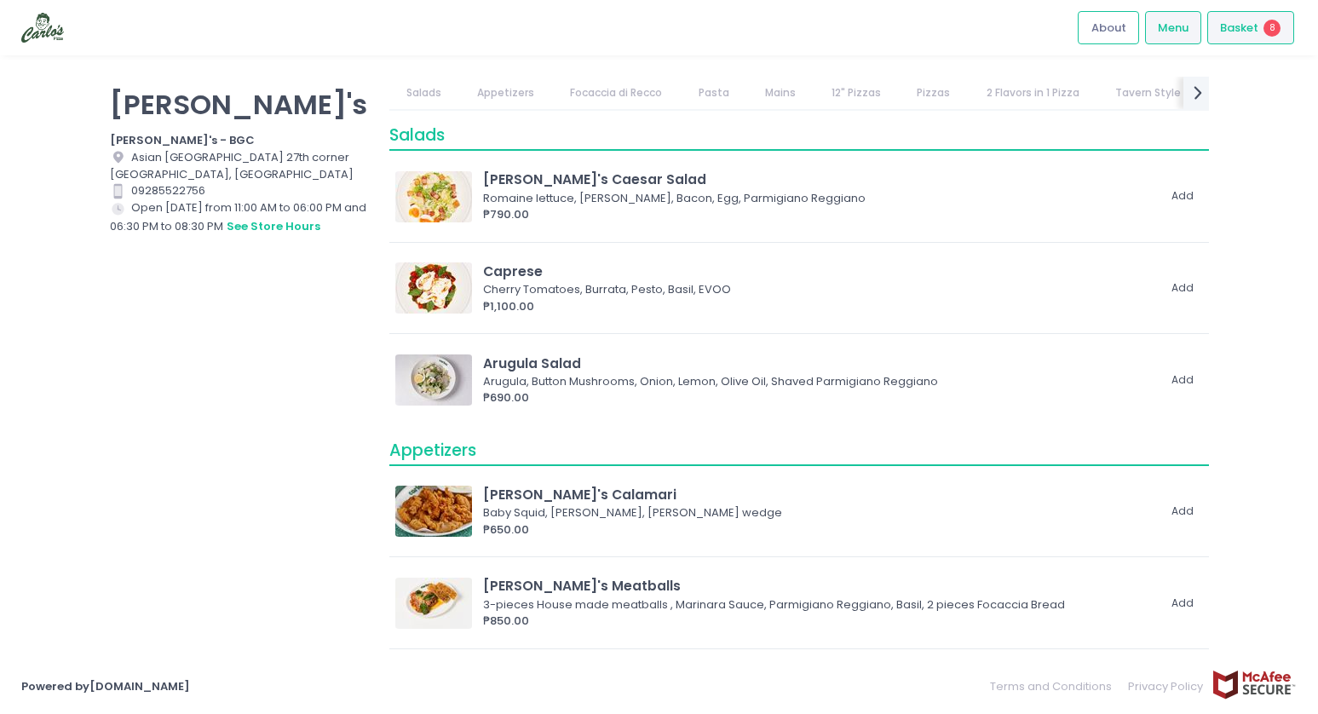
click at [1243, 37] on div "Basket 8" at bounding box center [1251, 27] width 87 height 33
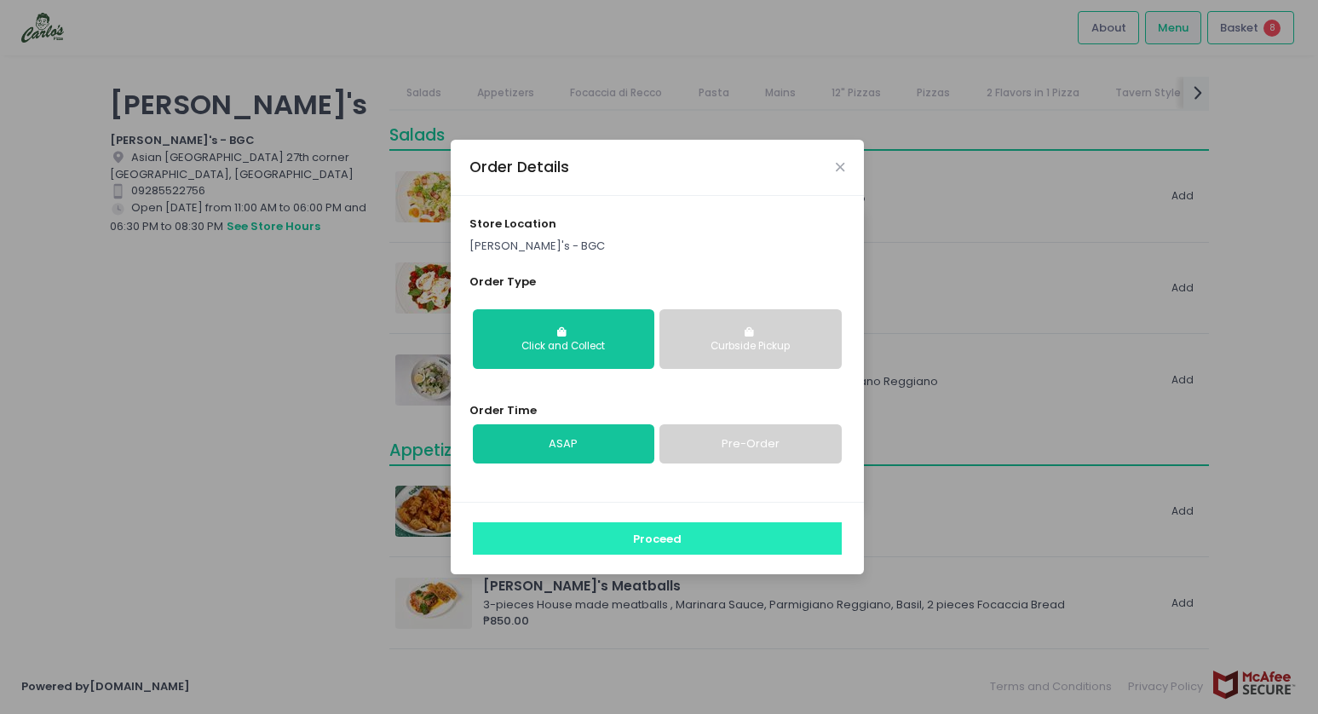
click at [661, 539] on button "Proceed" at bounding box center [657, 538] width 369 height 32
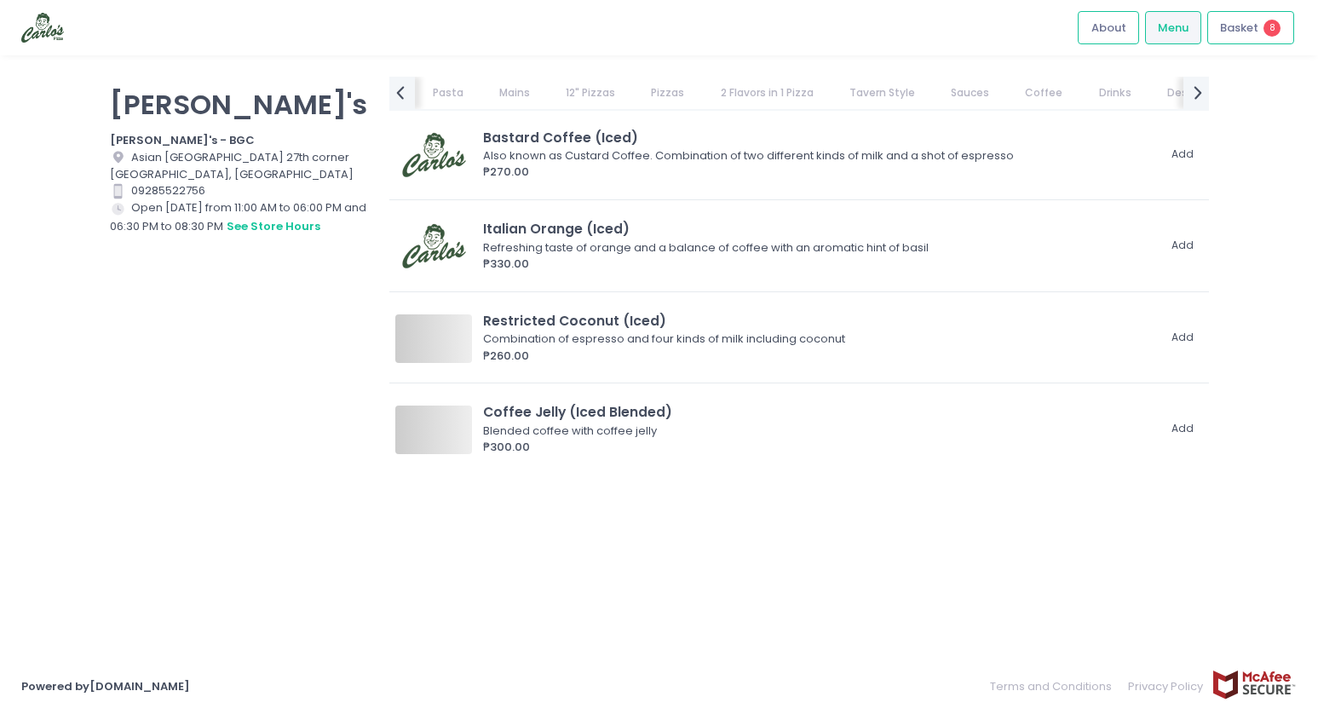
scroll to position [8957, 0]
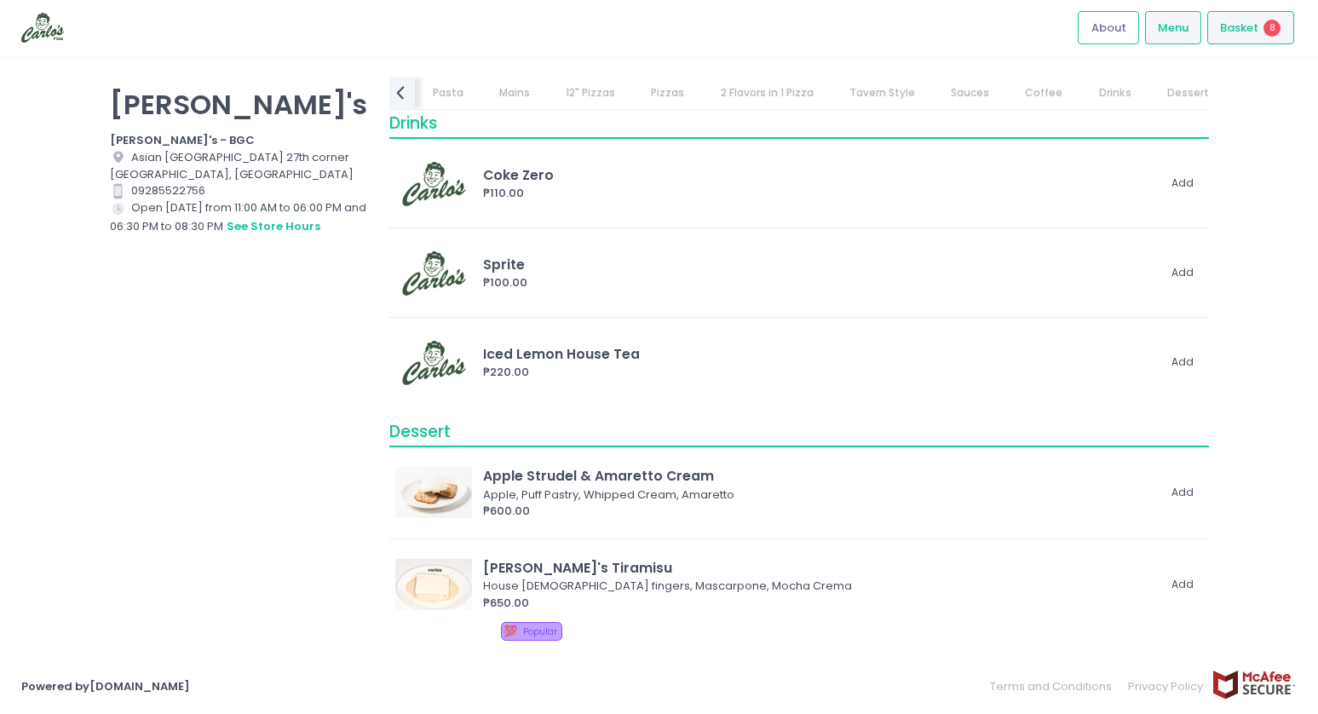
click at [1248, 22] on span "Basket" at bounding box center [1239, 28] width 38 height 17
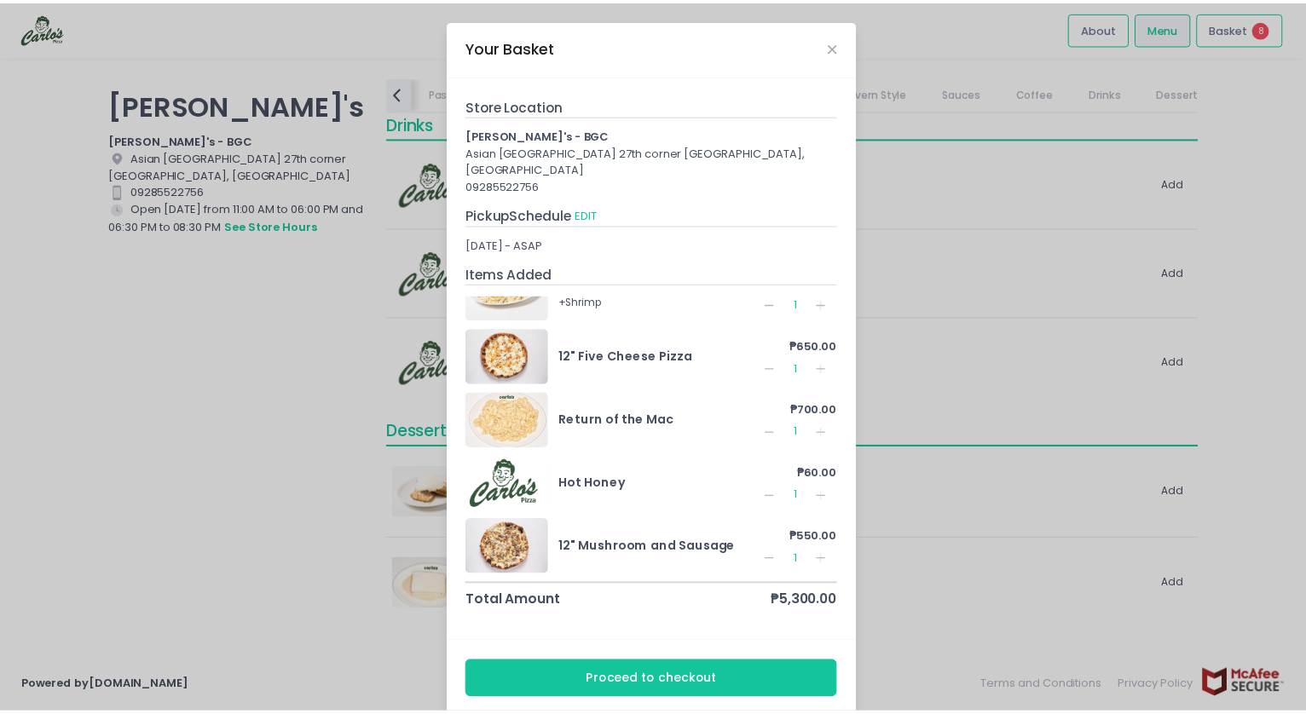
scroll to position [25, 0]
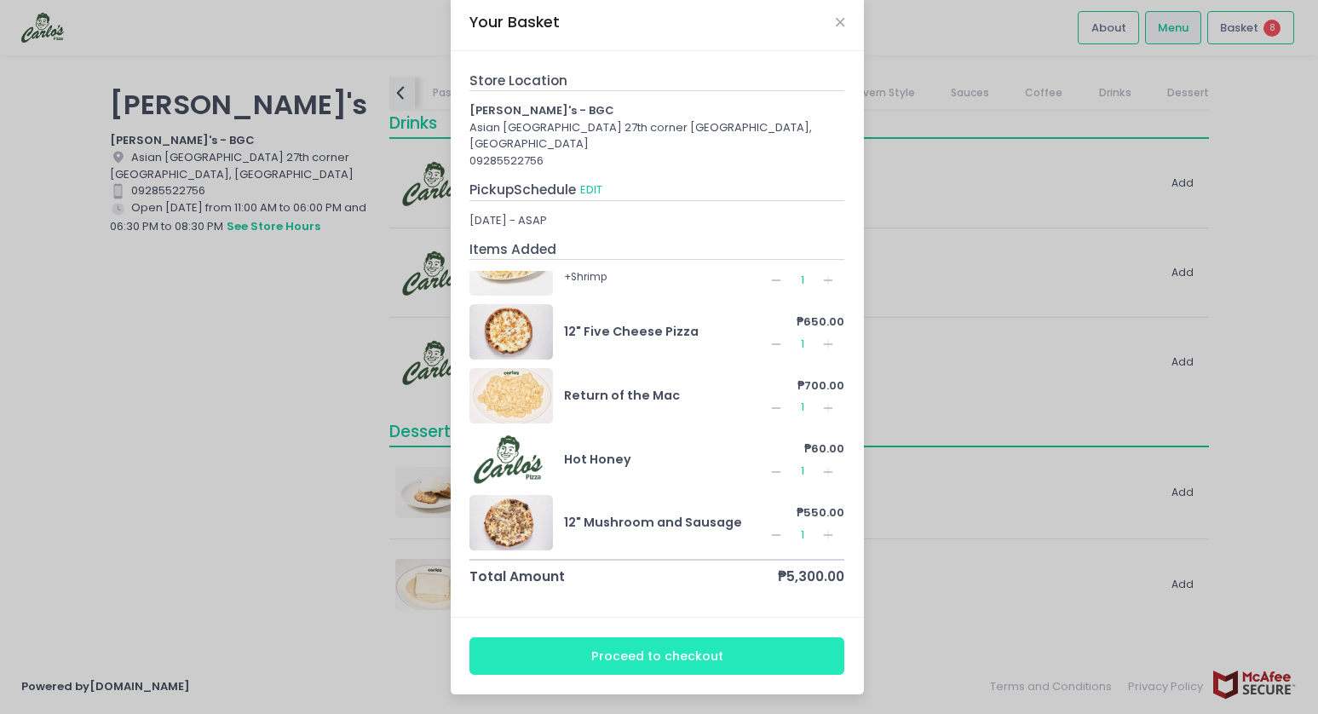
click at [660, 659] on button "Proceed to checkout" at bounding box center [657, 656] width 375 height 38
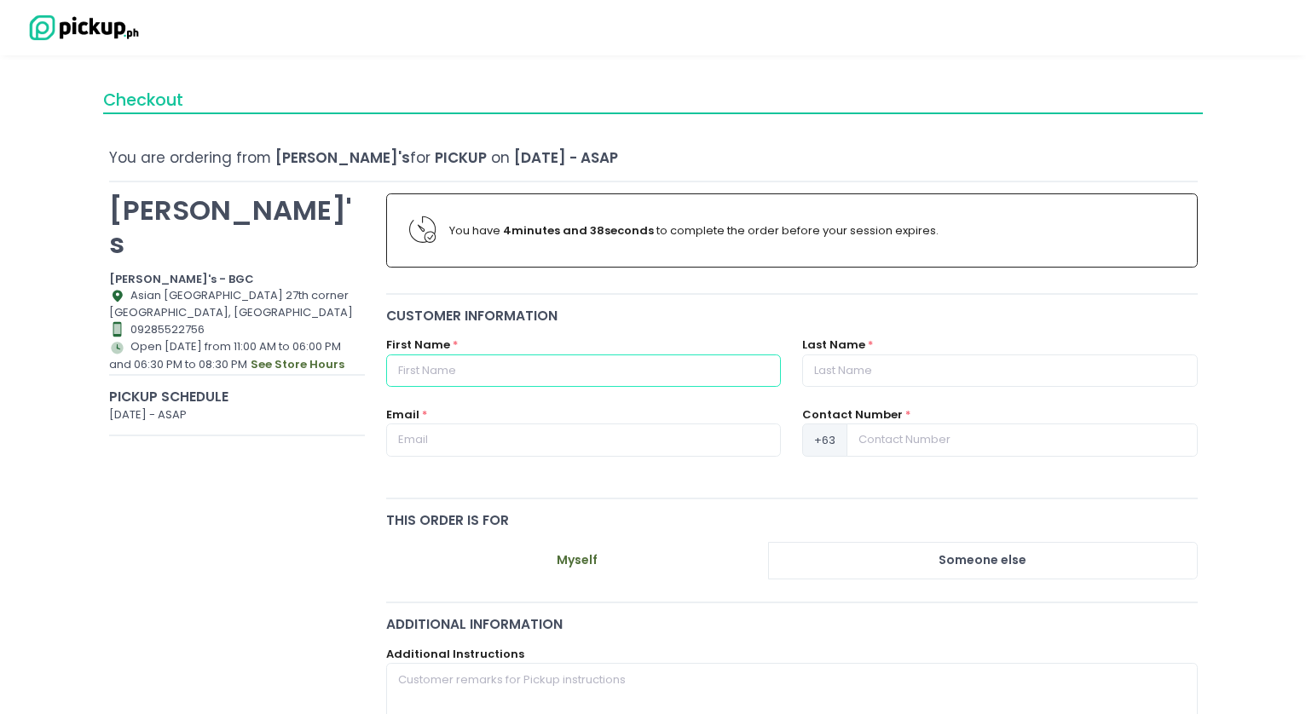
click at [546, 372] on input "text" at bounding box center [583, 371] width 395 height 32
type input "Gram"
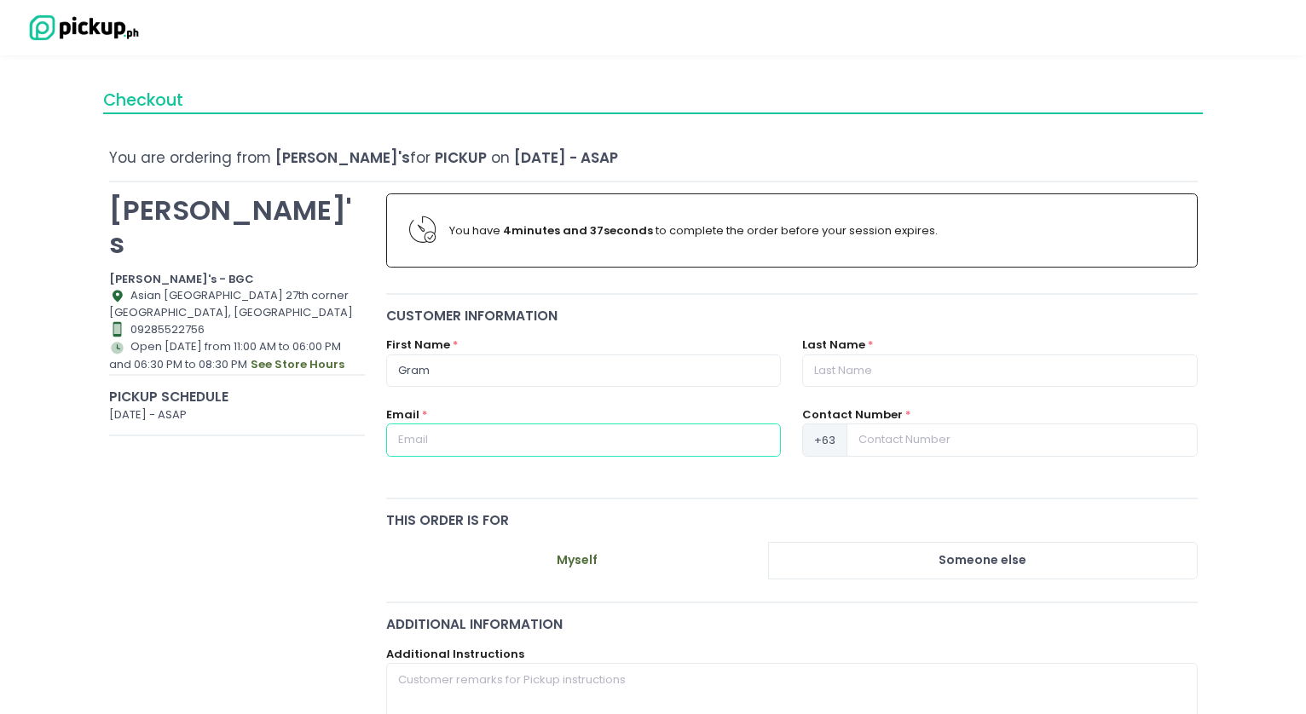
type input "gramtocart@gmail.com"
type input "09171506091"
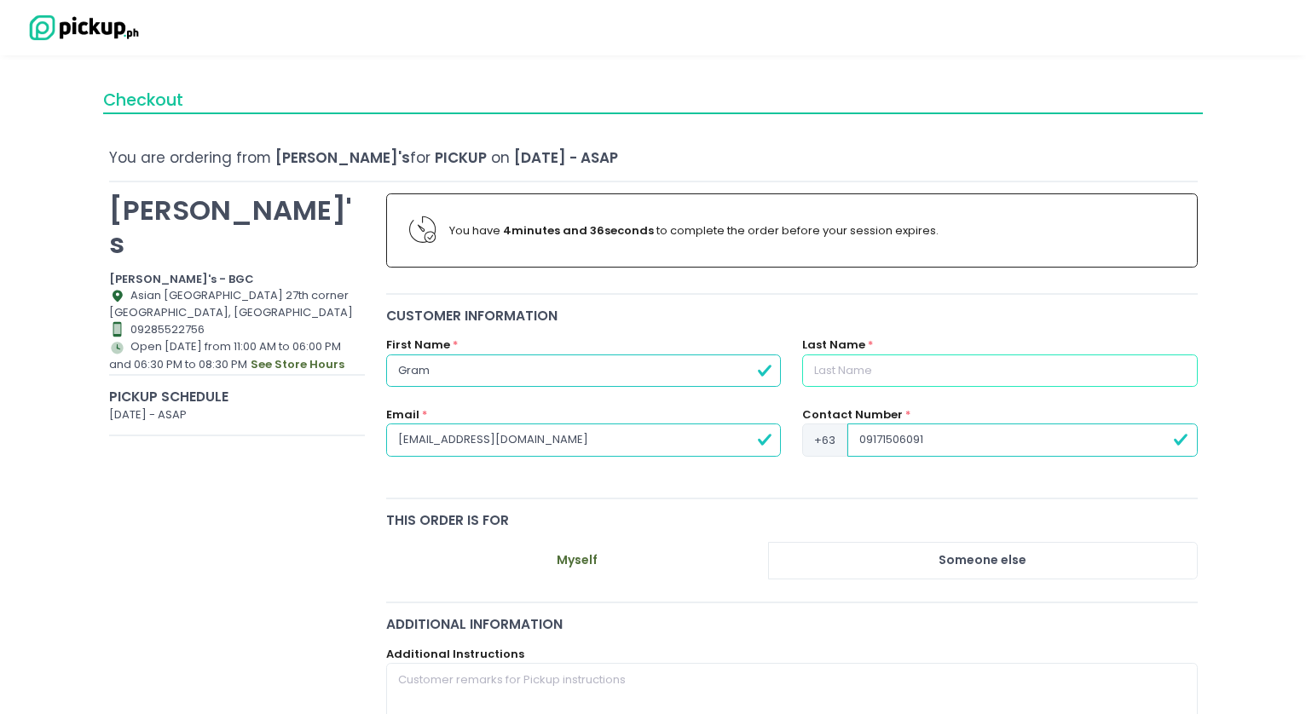
click at [878, 370] on input "text" at bounding box center [999, 371] width 395 height 32
type input "Umali"
click at [948, 441] on input "09171506091" at bounding box center [1021, 440] width 349 height 32
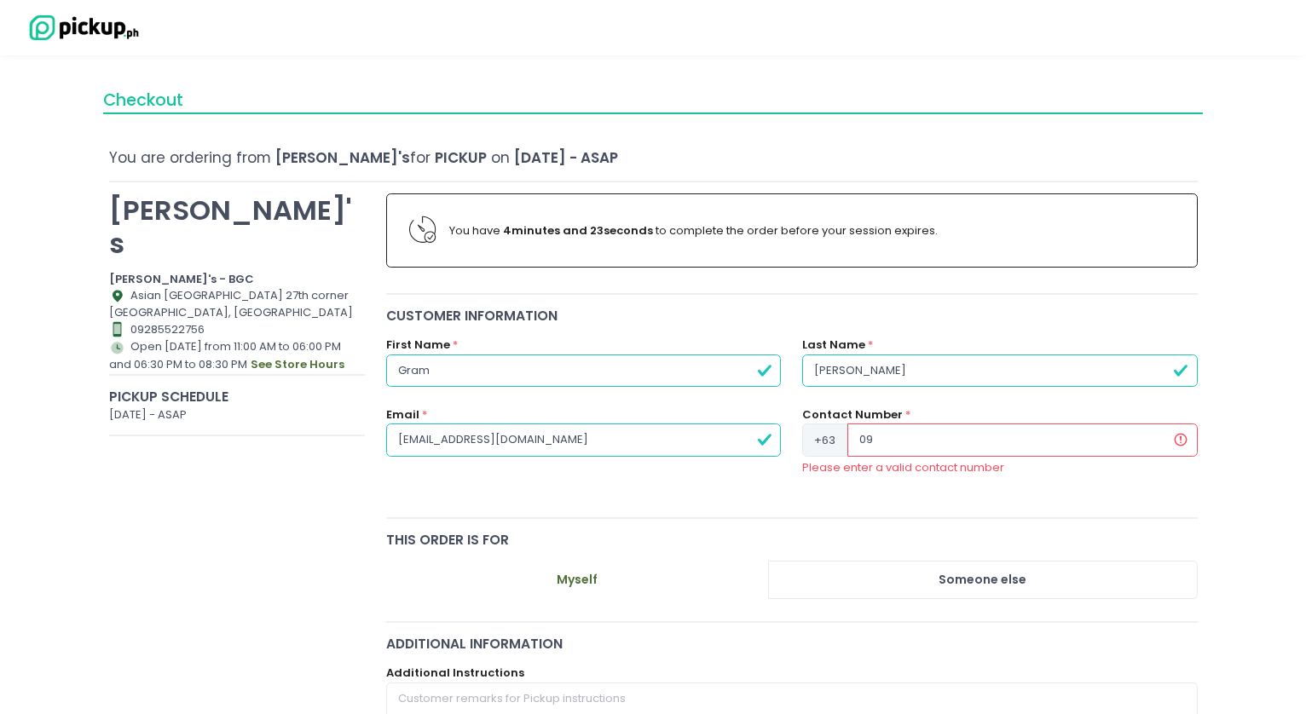
type input "0"
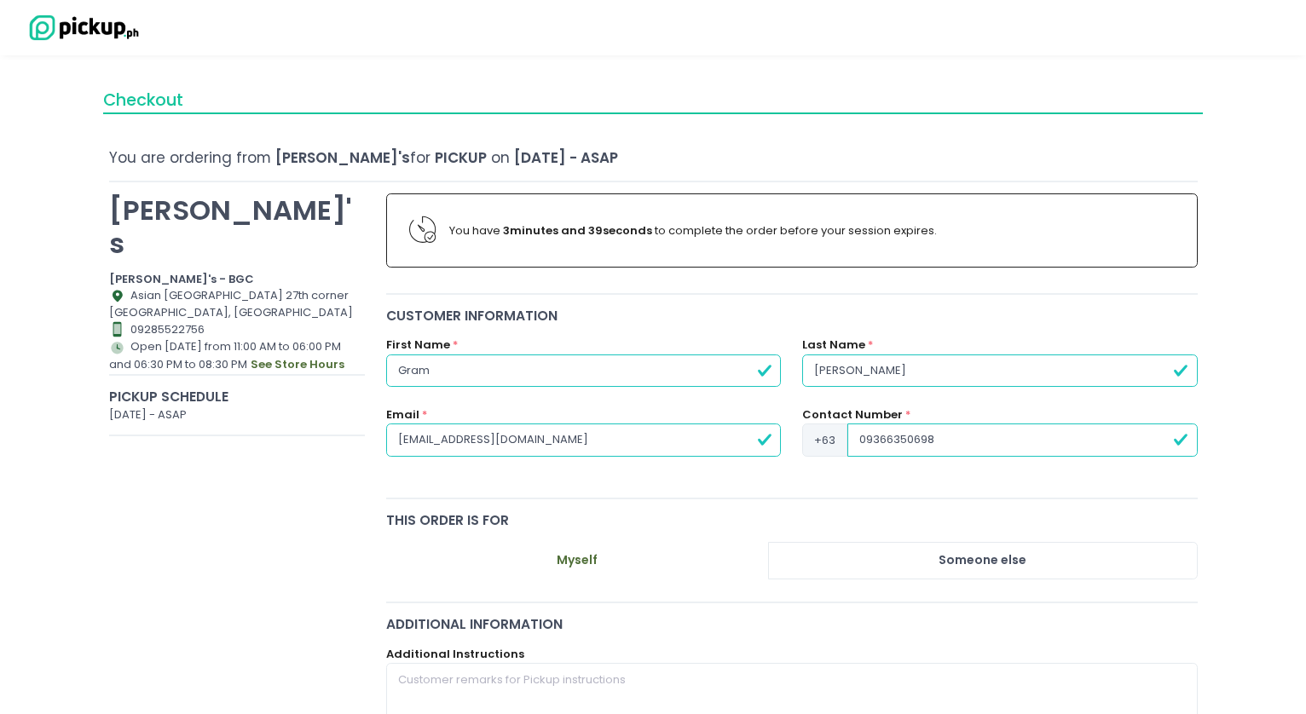
type input "09366350698"
click at [1188, 512] on div "this order is for" at bounding box center [791, 521] width 811 height 20
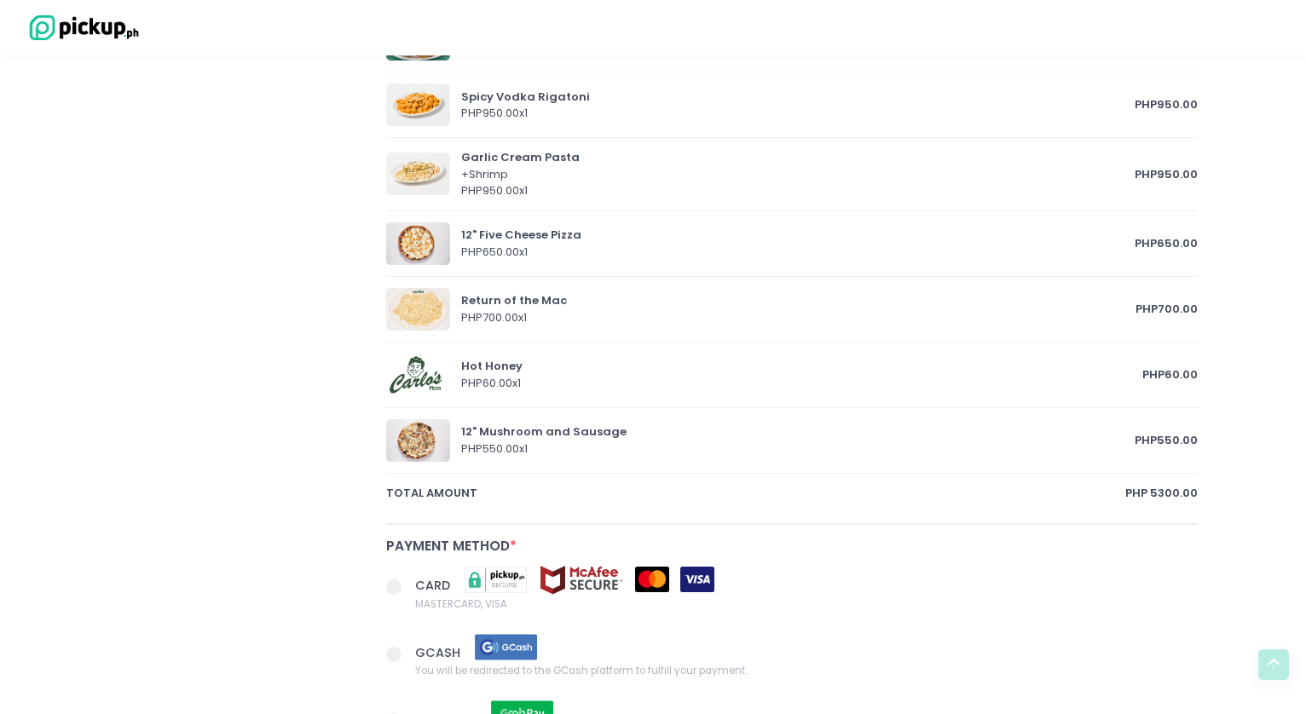
scroll to position [1254, 0]
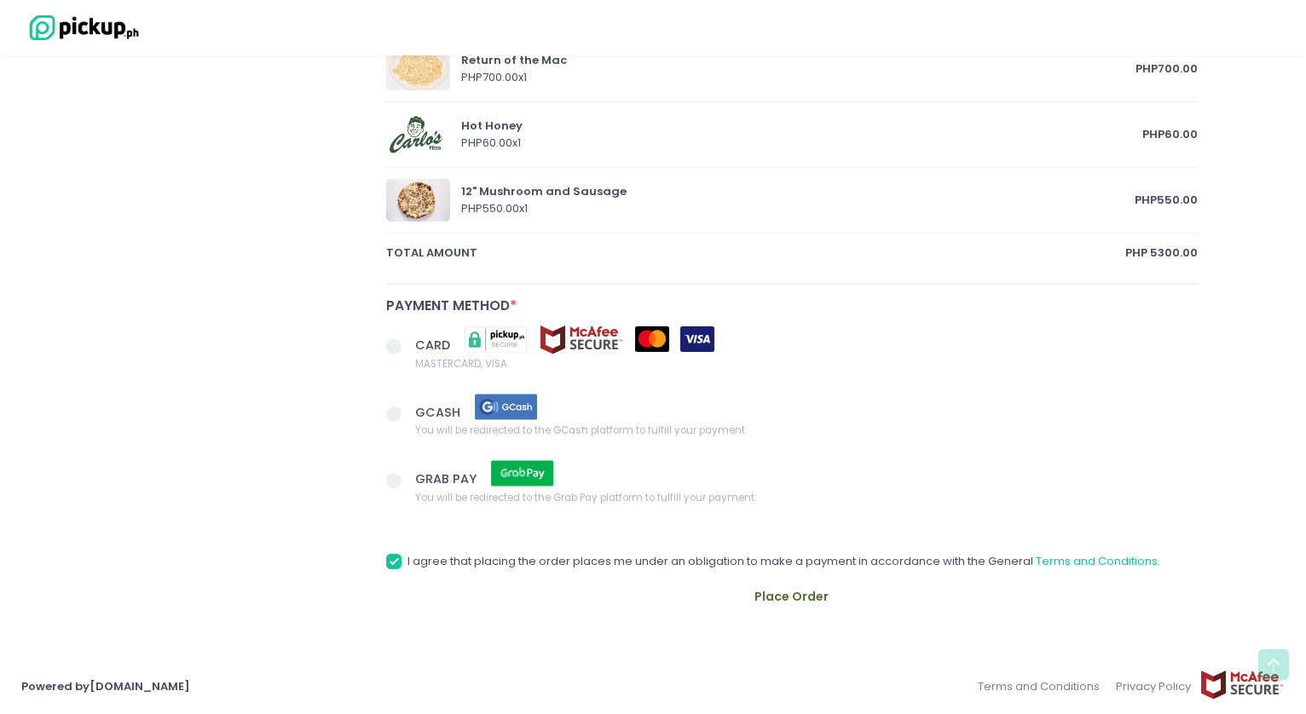
click at [401, 347] on span at bounding box center [393, 346] width 15 height 15
click at [407, 347] on input "CARD MASTERCARD, VISA" at bounding box center [412, 343] width 11 height 11
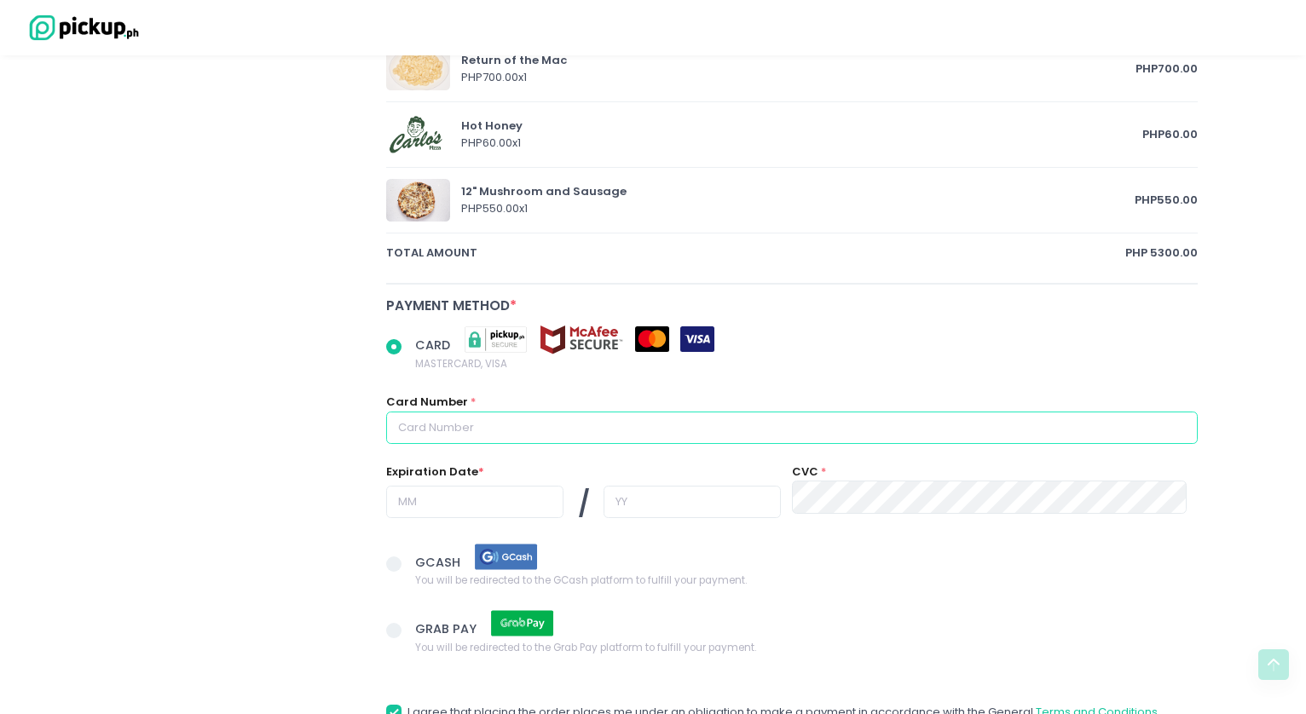
click at [494, 442] on input "text" at bounding box center [791, 428] width 811 height 32
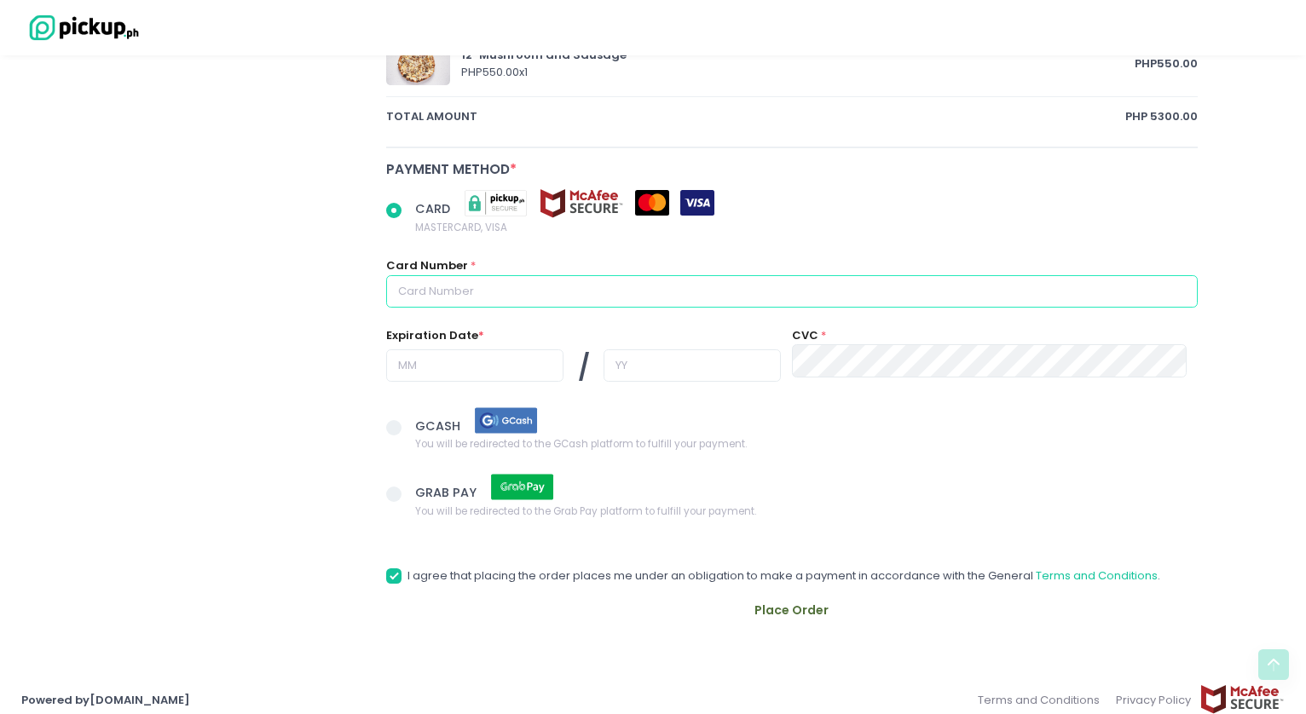
scroll to position [1400, 0]
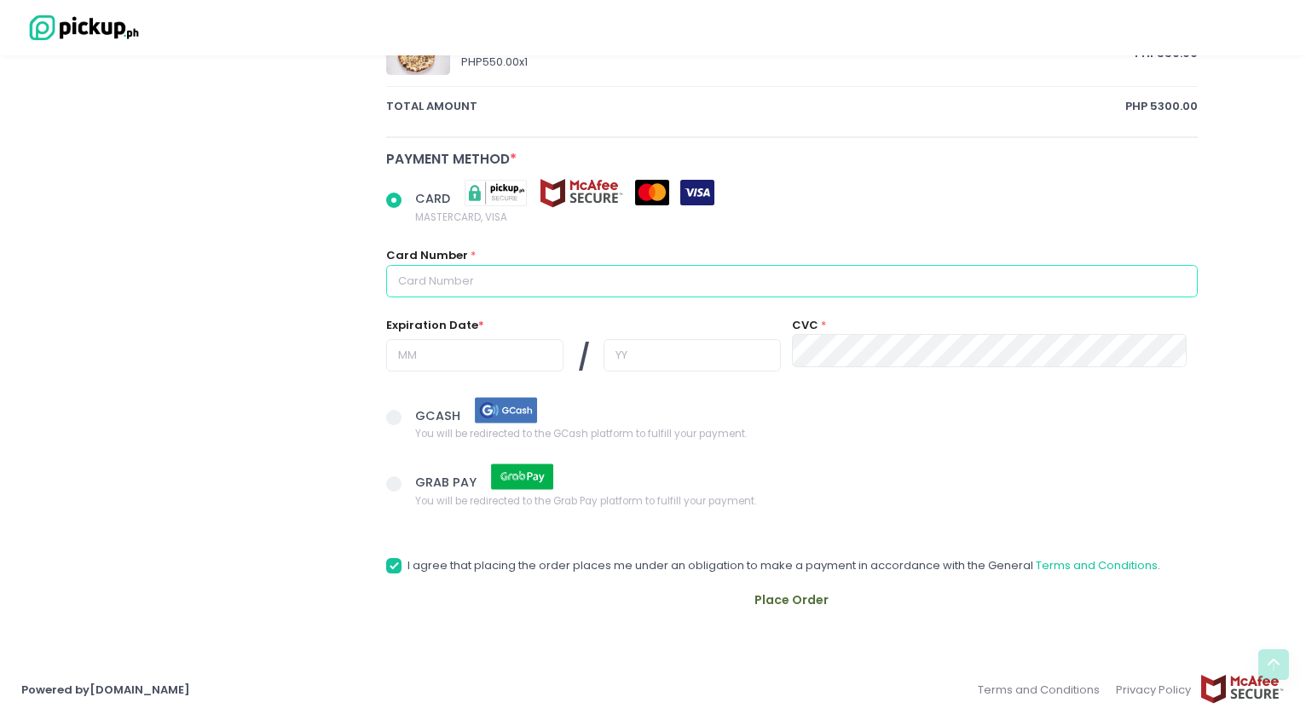
radio input "true"
type input "5"
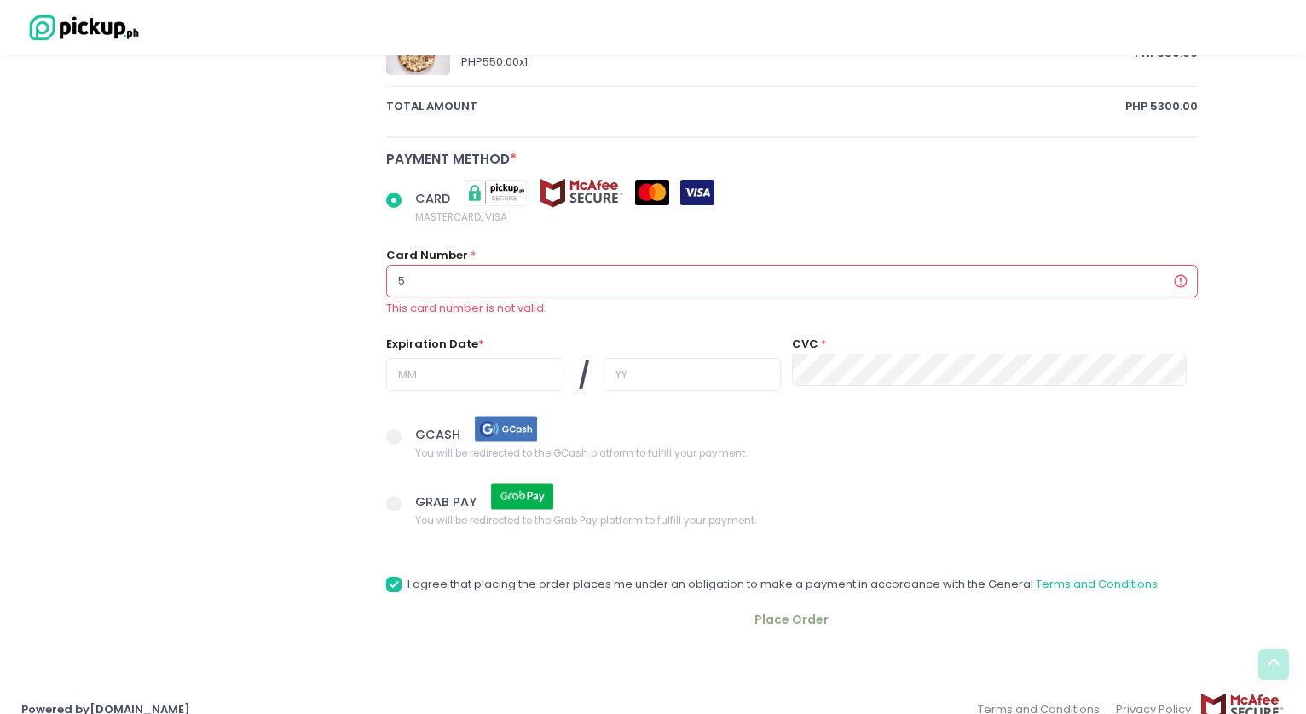
radio input "true"
type input "53"
radio input "true"
type input "530"
radio input "true"
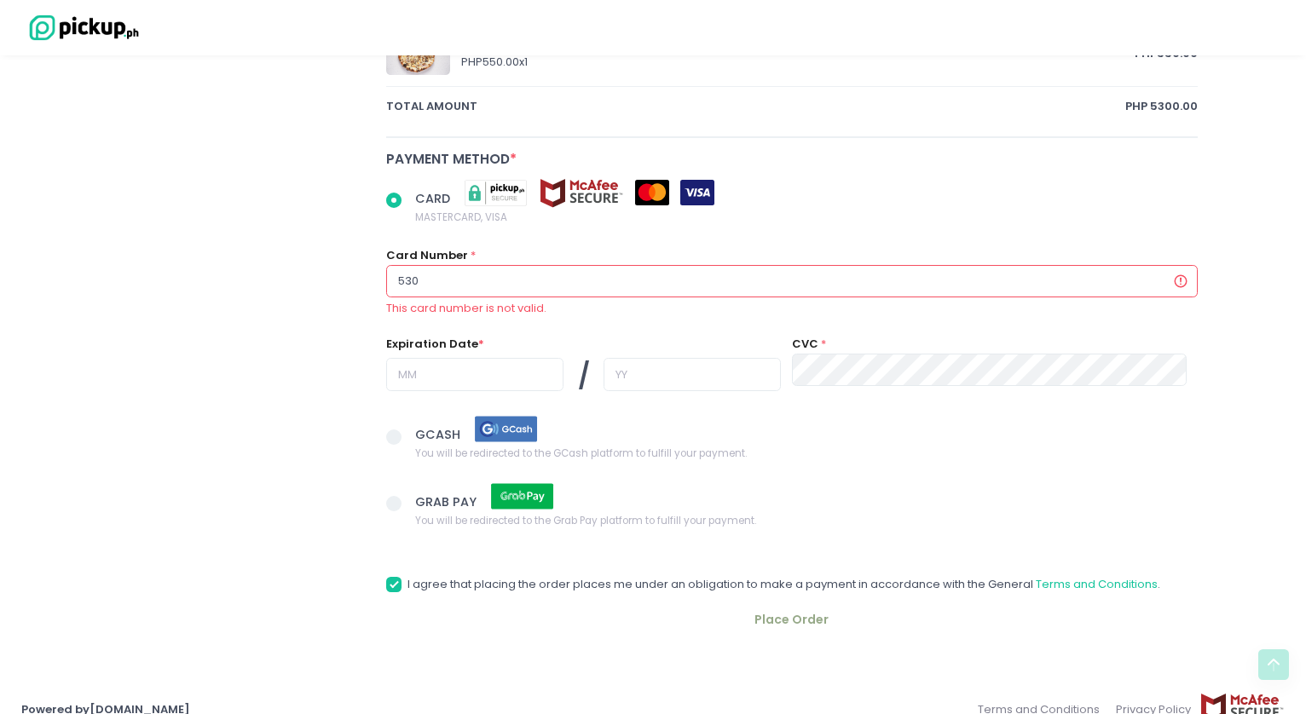
type input "5302"
radio input "true"
type input "53022"
radio input "true"
type input "530220"
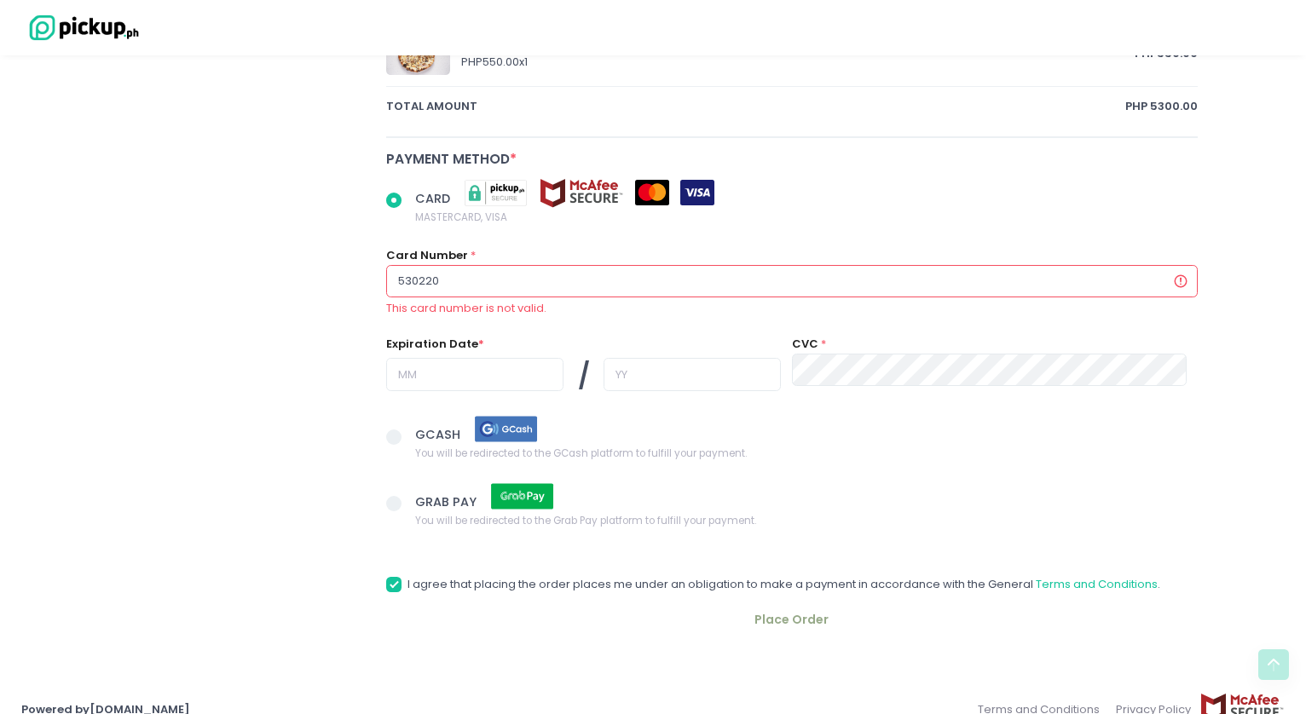
radio input "true"
type input "5302200"
radio input "true"
type input "53022004"
radio input "true"
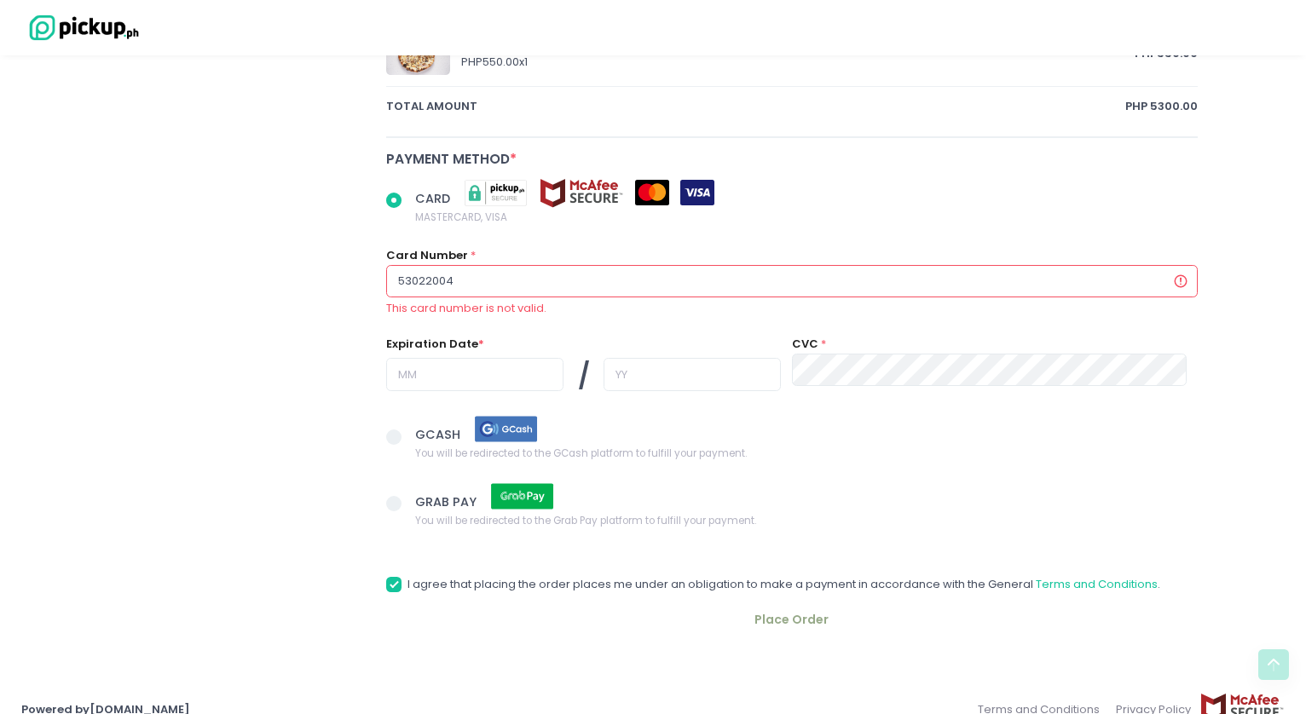
type input "530220044"
radio input "true"
type input "5302200440"
radio input "true"
type input "53022004403"
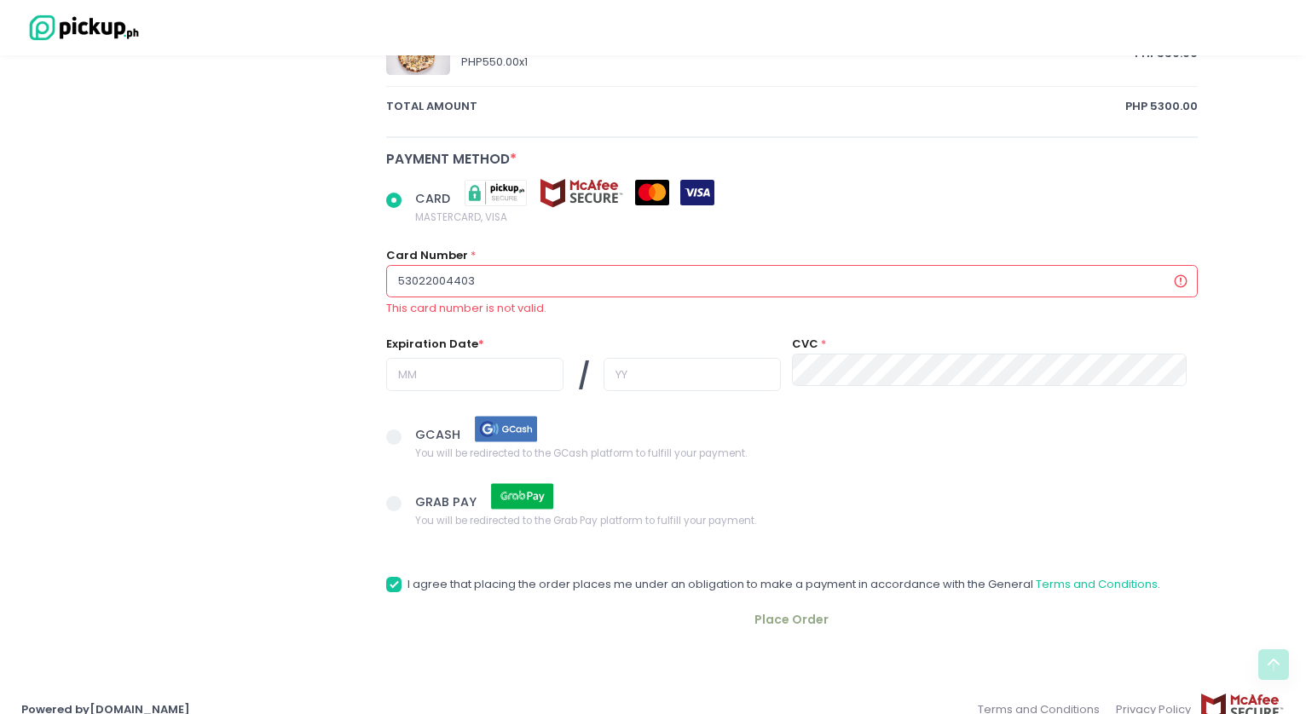
radio input "true"
type input "530220044037"
radio input "true"
type input "5302200440371"
radio input "true"
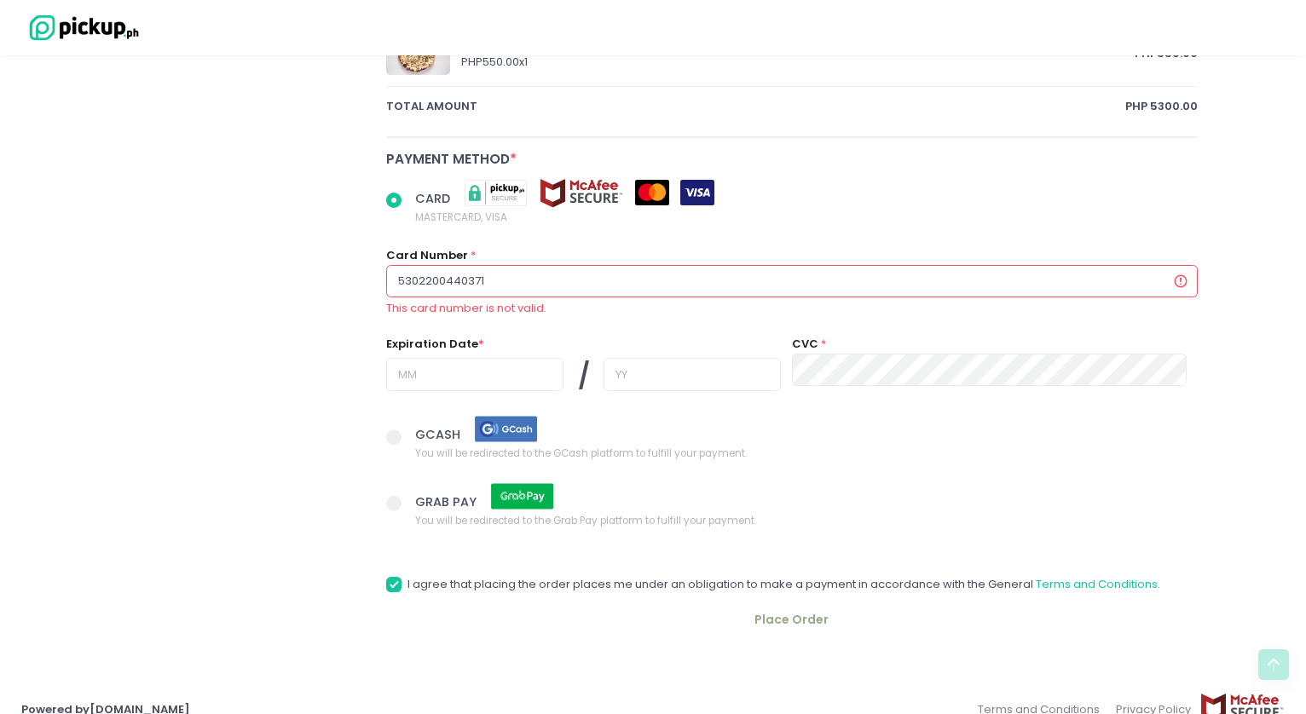
type input "53022004403711"
radio input "true"
type input "530220044037119"
radio input "true"
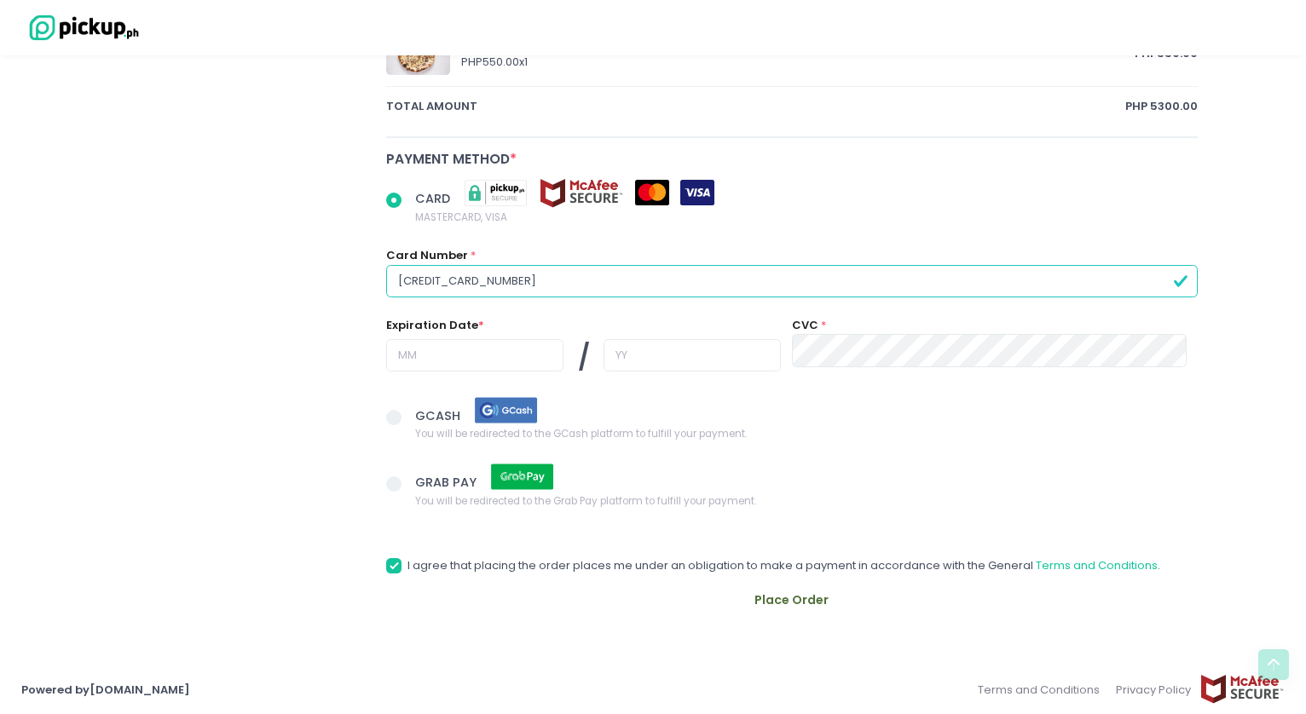
type input "5302200440371193"
click at [436, 366] on input "text" at bounding box center [474, 355] width 177 height 32
radio input "true"
type input "0"
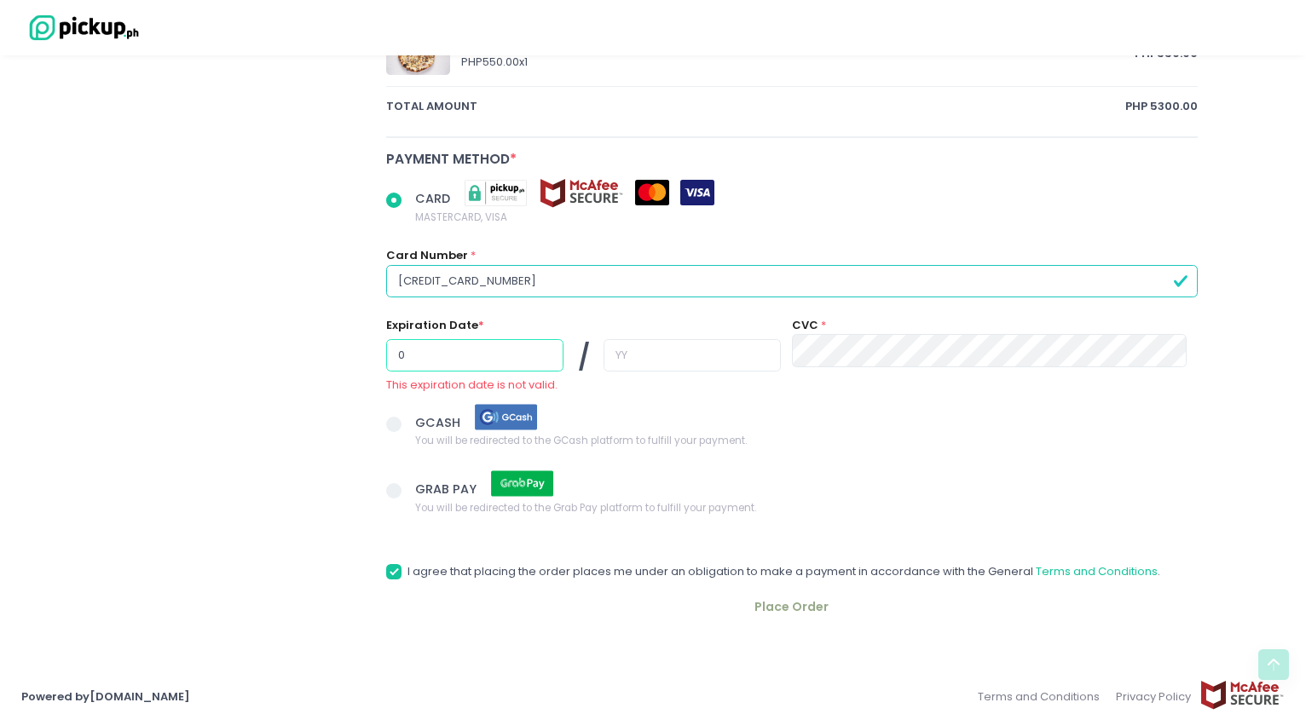
radio input "true"
type input "04"
click at [603, 347] on input "text" at bounding box center [691, 355] width 177 height 32
radio input "true"
type input "2"
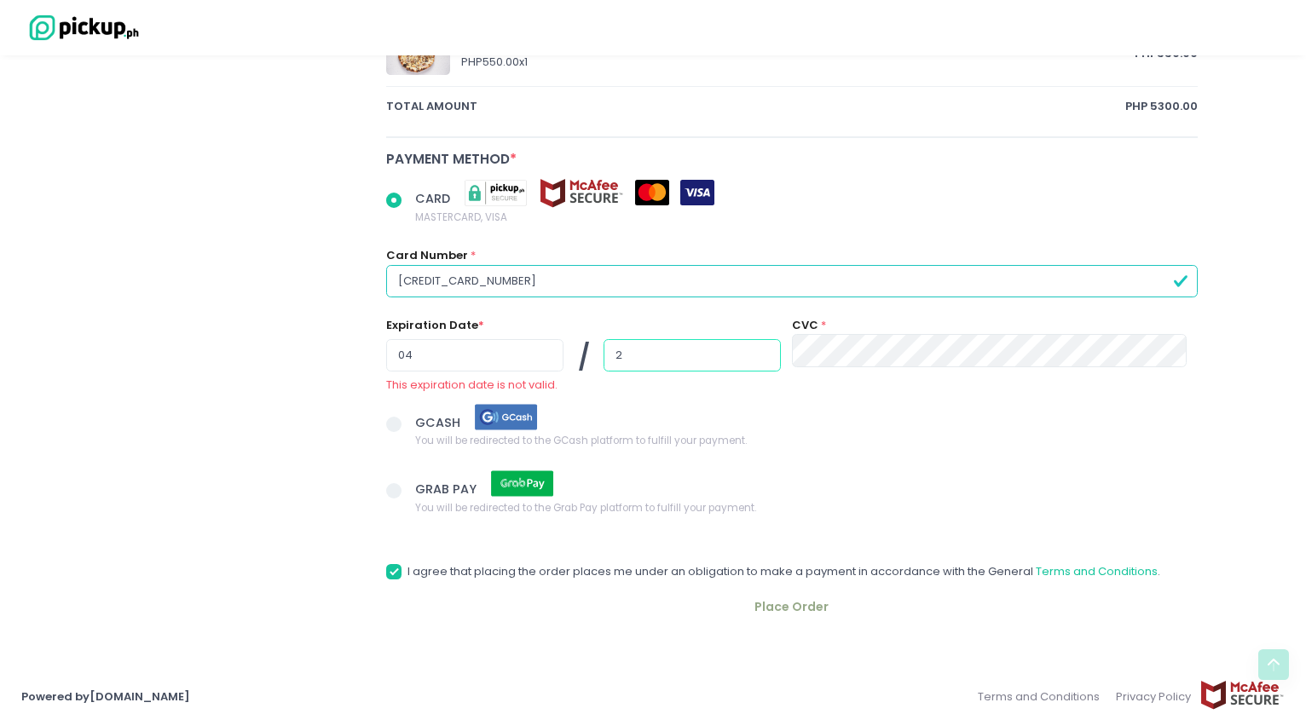
radio input "true"
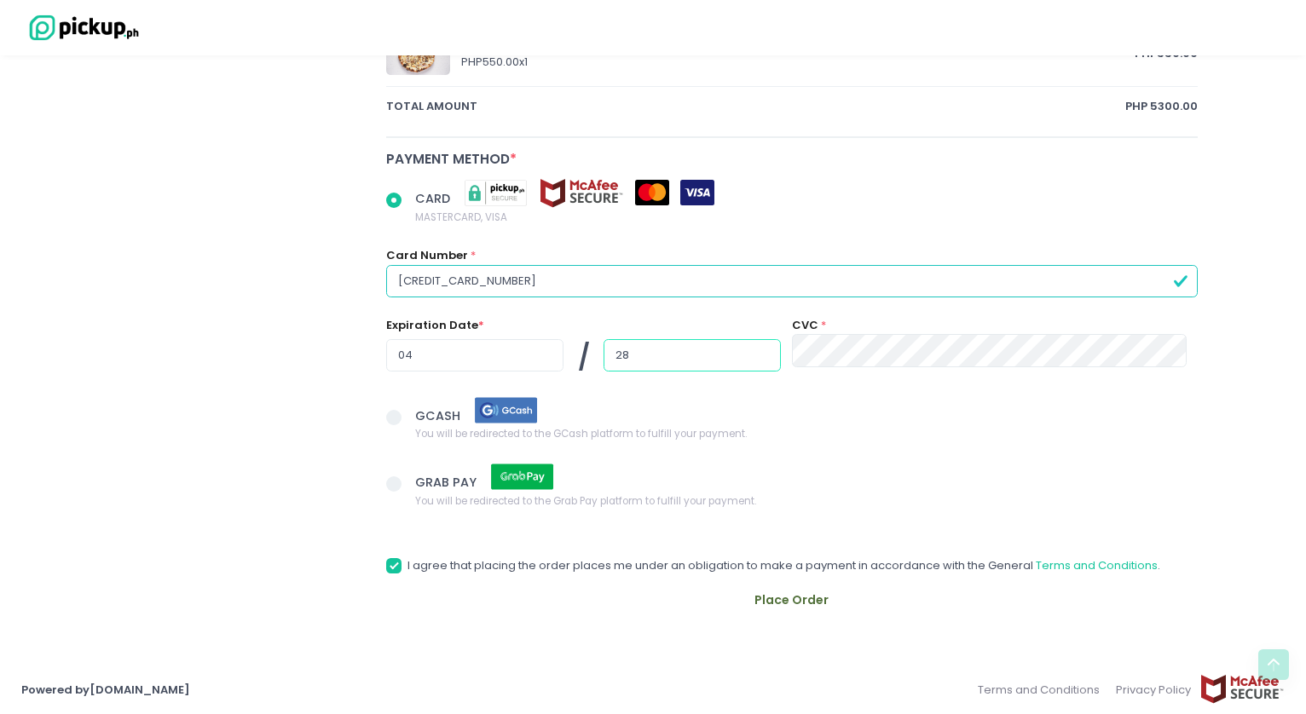
type input "28"
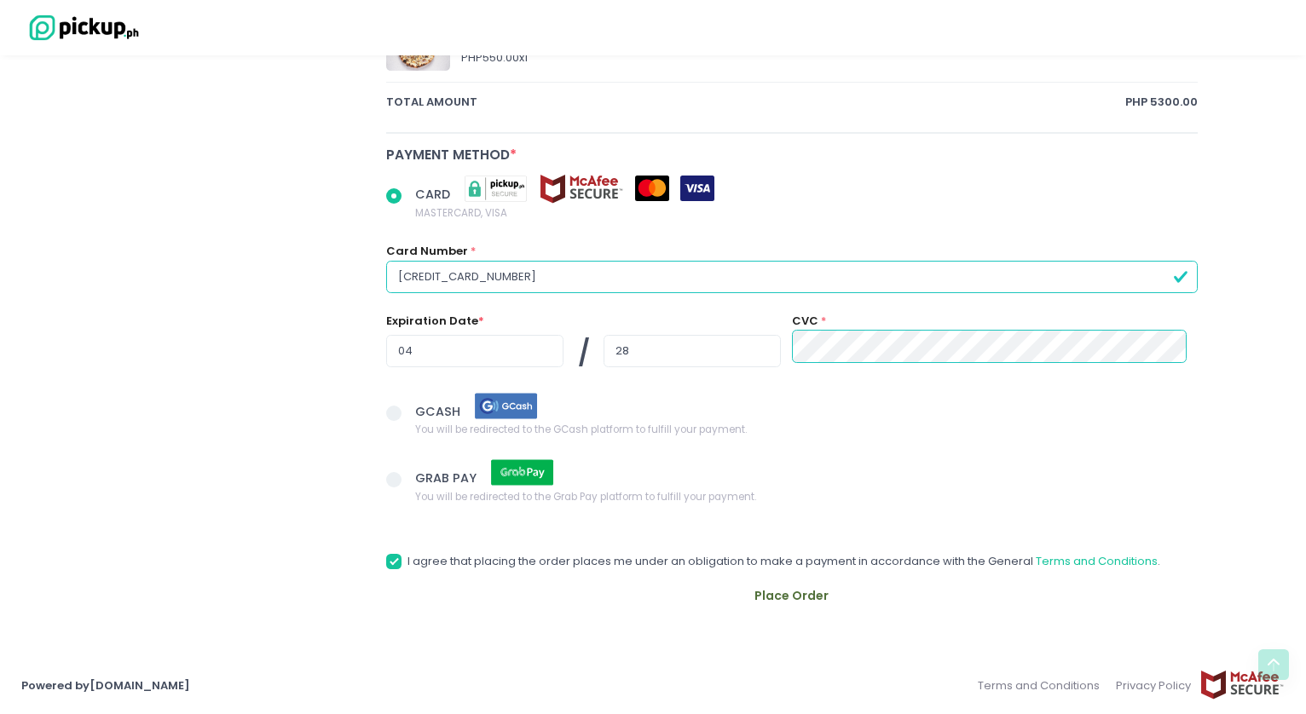
radio input "true"
click at [993, 416] on span "GCASH You will be redirected to the GCash platform to fulfill your payment." at bounding box center [806, 414] width 782 height 47
click at [418, 416] on input "GCASH You will be redirected to the GCash platform to fulfill your payment." at bounding box center [412, 410] width 11 height 11
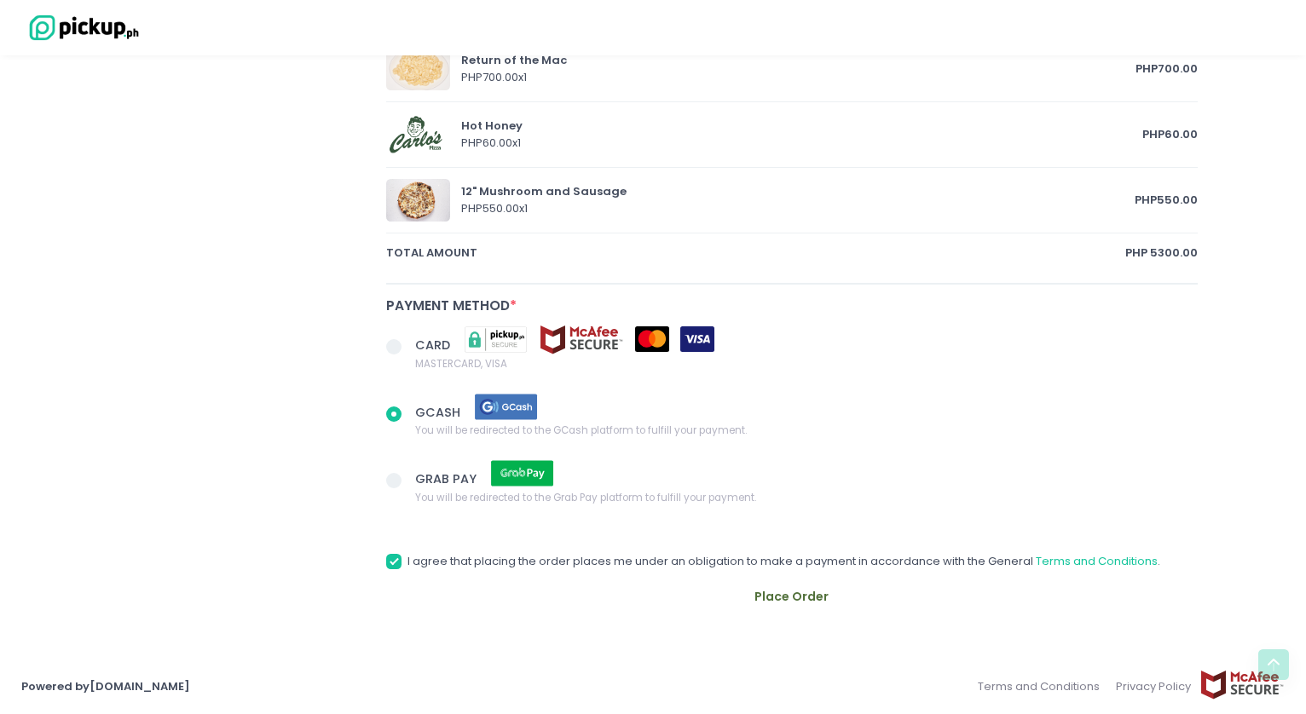
scroll to position [1254, 0]
radio input "true"
click at [423, 355] on span "MASTERCARD, VISA" at bounding box center [564, 363] width 299 height 17
click at [418, 349] on input "CARD MASTERCARD, VISA" at bounding box center [412, 343] width 11 height 11
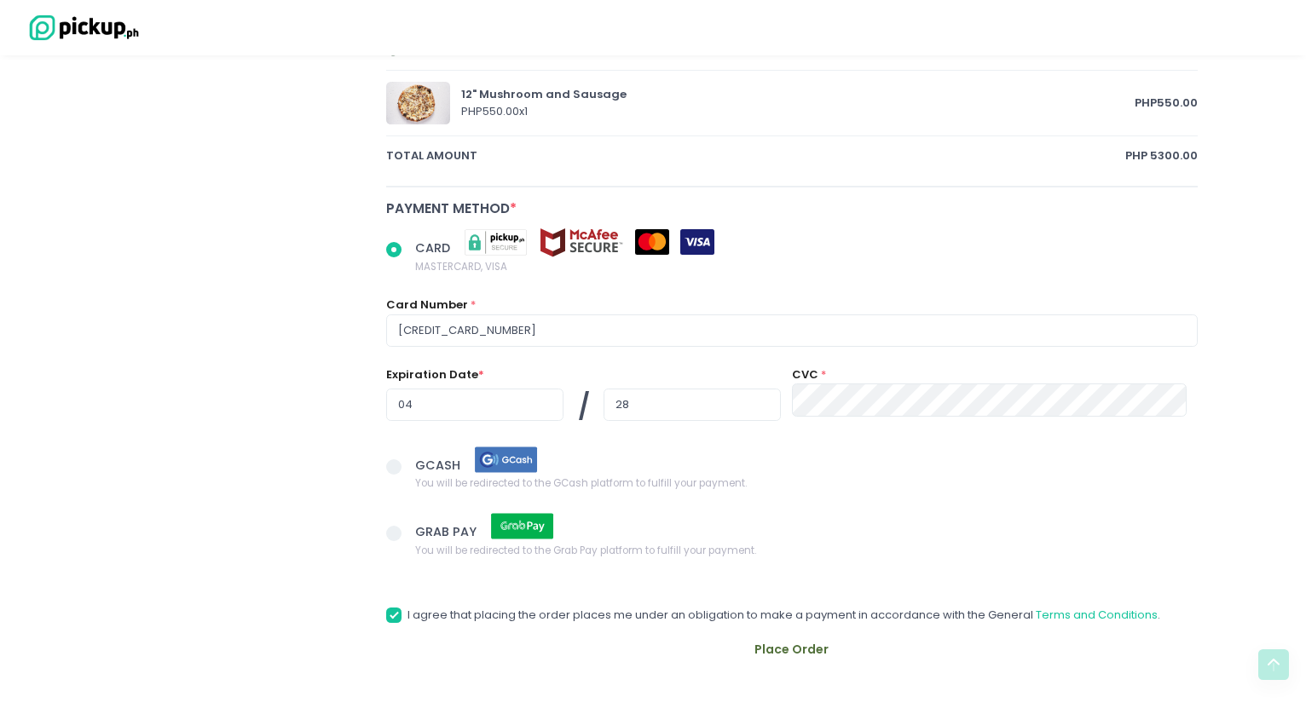
scroll to position [1405, 0]
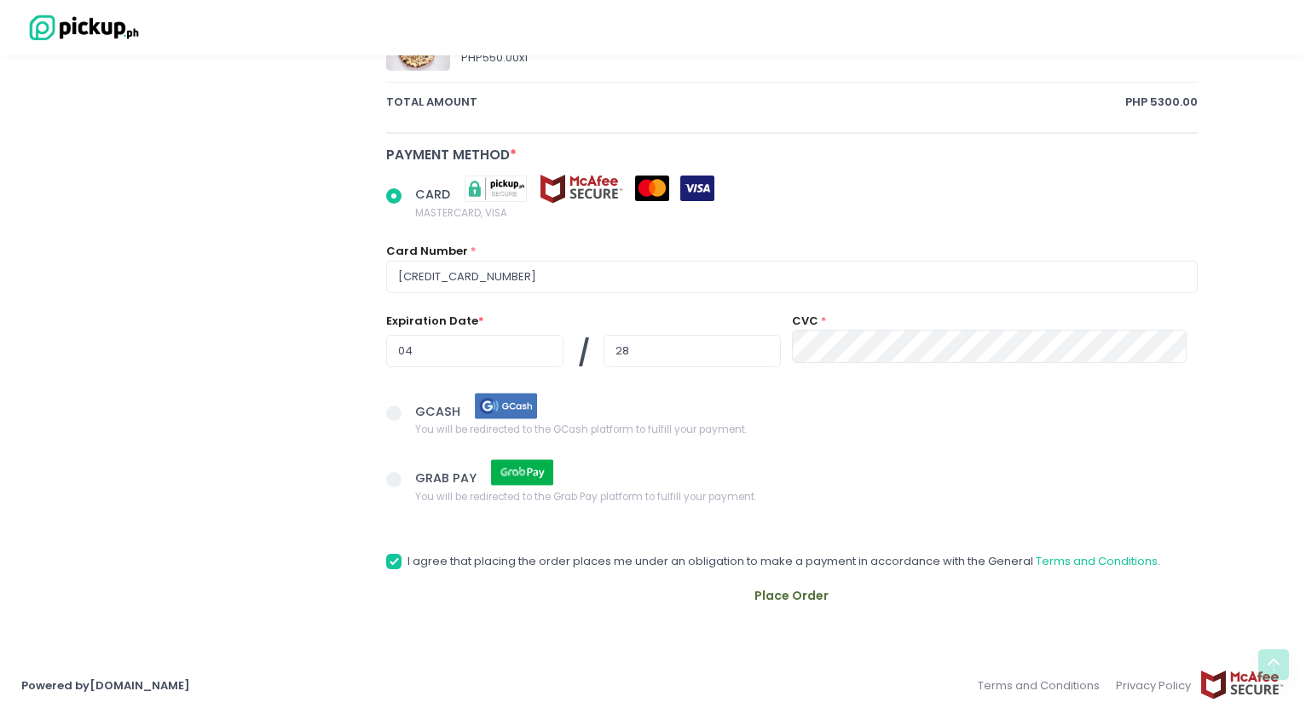
click at [821, 598] on button "Place Order" at bounding box center [791, 596] width 811 height 38
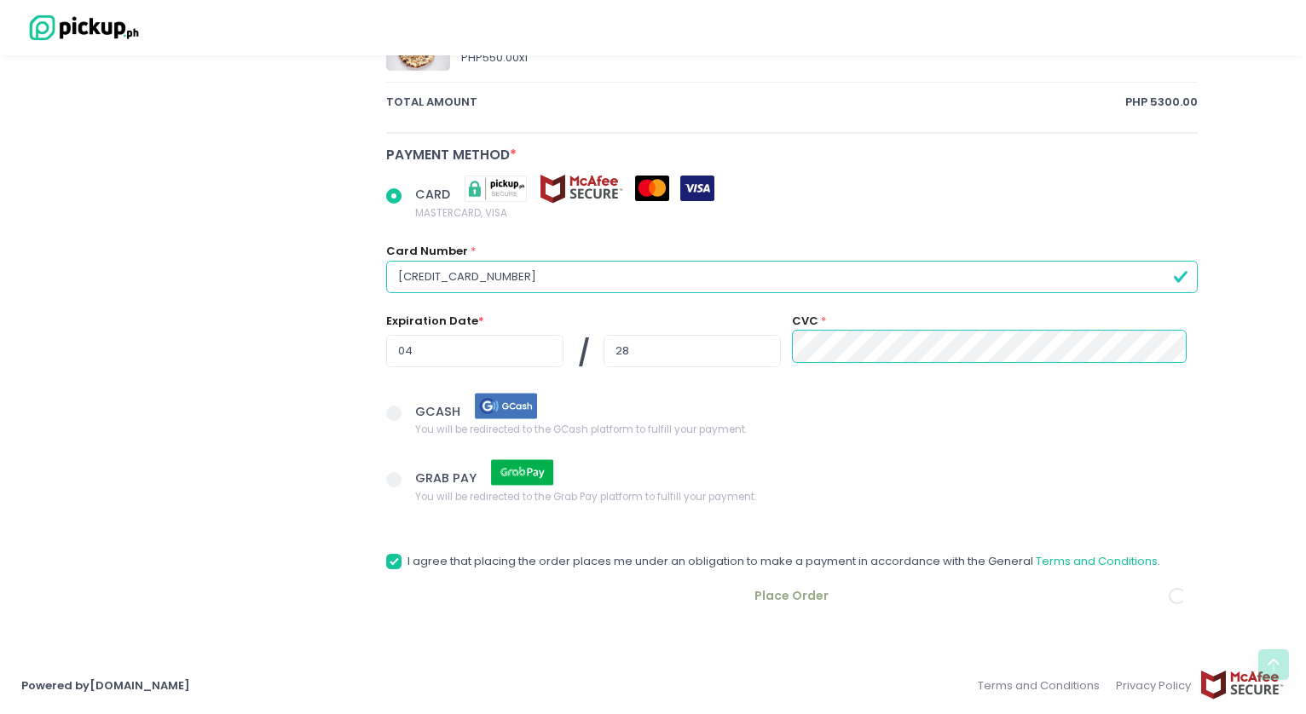
radio input "true"
type input "9366350698"
radio input "true"
